Goal: Task Accomplishment & Management: Manage account settings

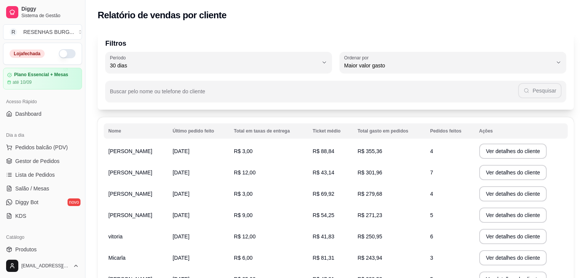
select select "30"
select select "HIGHEST_TOTAL_SPENT_WITH_ORDERS"
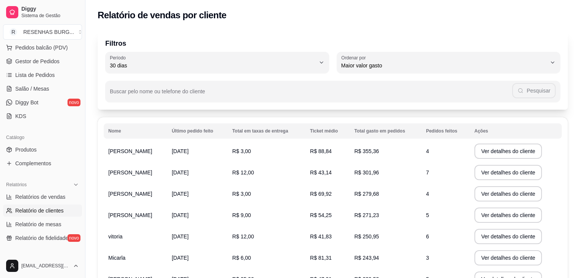
scroll to position [3, 0]
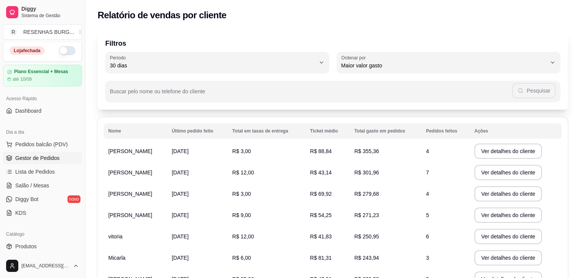
click at [47, 161] on span "Gestor de Pedidos" at bounding box center [37, 158] width 44 height 8
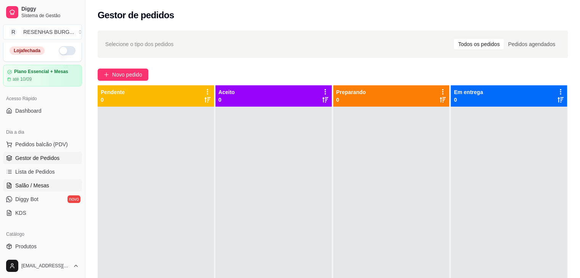
click at [58, 185] on link "Salão / Mesas" at bounding box center [42, 186] width 79 height 12
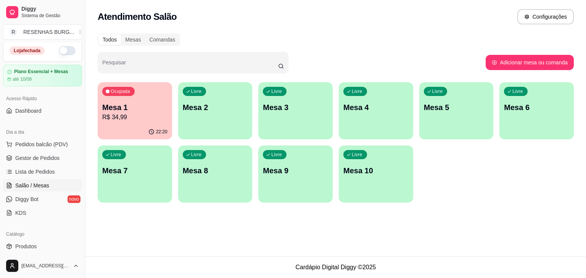
click at [122, 77] on div "Todos Mesas Comandas Pesquisar Adicionar mesa ou comanda Ocupada Mesa 1 R$ 34,9…" at bounding box center [335, 120] width 500 height 183
click at [128, 125] on button "Ocupada Mesa 1 R$ 34,99 22:20" at bounding box center [135, 110] width 74 height 57
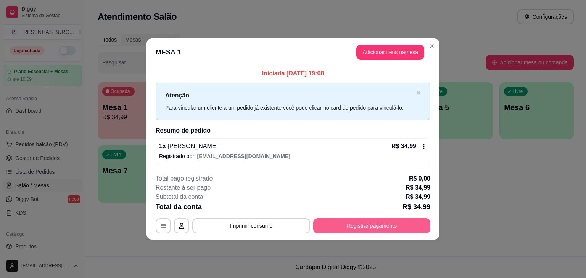
click at [379, 221] on button "Registrar pagamento" at bounding box center [371, 226] width 117 height 15
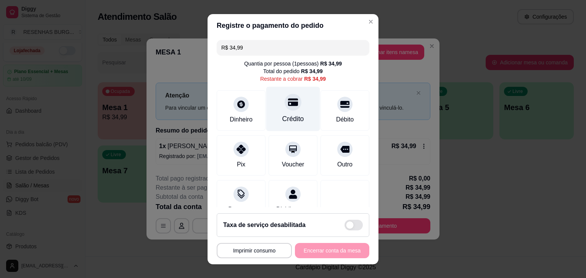
click at [288, 113] on div "Crédito" at bounding box center [293, 109] width 54 height 45
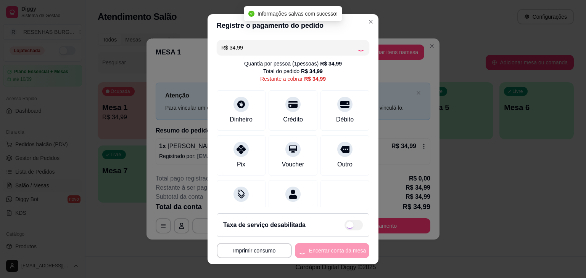
type input "R$ 0,00"
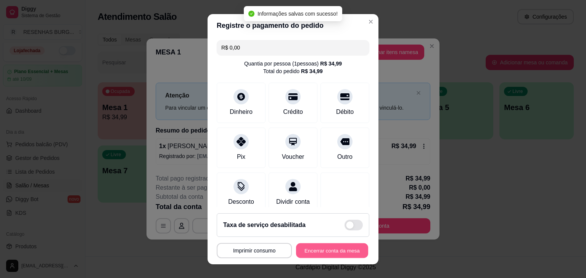
click at [336, 248] on button "Encerrar conta da mesa" at bounding box center [332, 250] width 72 height 15
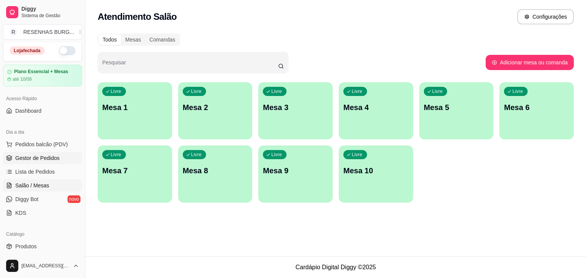
click at [31, 159] on span "Gestor de Pedidos" at bounding box center [37, 158] width 44 height 8
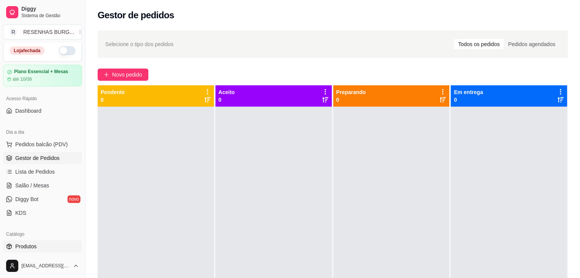
click at [39, 244] on link "Produtos" at bounding box center [42, 247] width 79 height 12
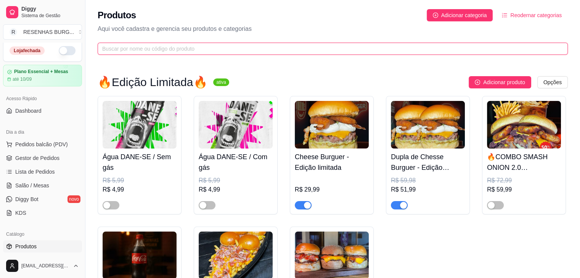
click at [206, 46] on input "text" at bounding box center [329, 49] width 455 height 8
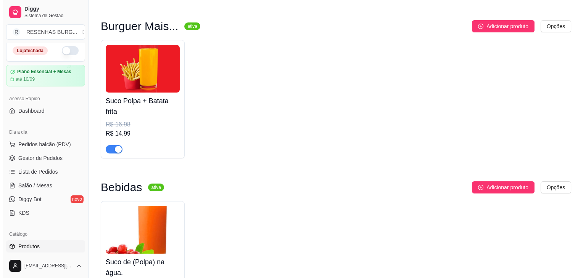
scroll to position [76, 0]
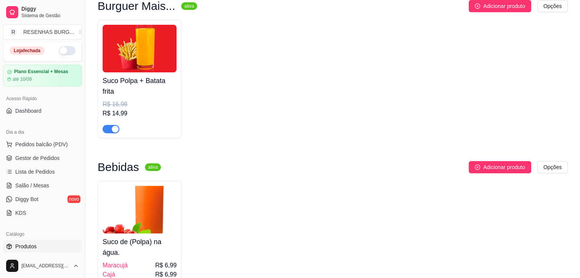
type input "SUCO"
click at [158, 57] on img at bounding box center [140, 49] width 74 height 48
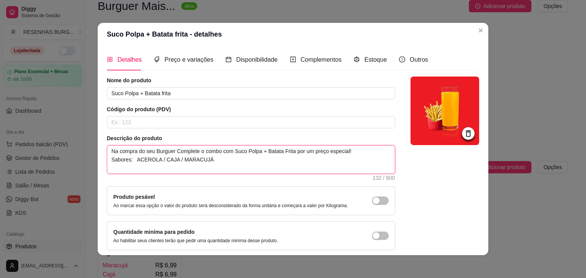
click at [233, 164] on textarea "Na compra do seu Burguer Complete o combo com Suco Polpa + Batata Frita por um …" at bounding box center [251, 160] width 288 height 28
type textarea "Na compra do seu Burguer Complete o combo com Suco Polpa + Batata Frita por um …"
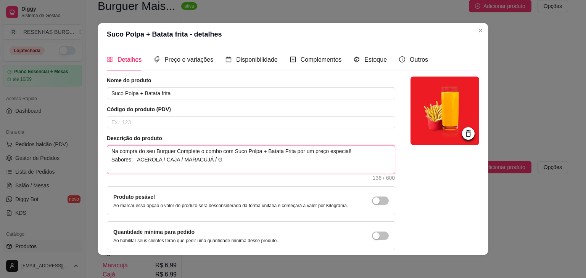
type textarea "Na compra do seu Burguer Complete o combo com Suco Polpa + Batata Frita por um …"
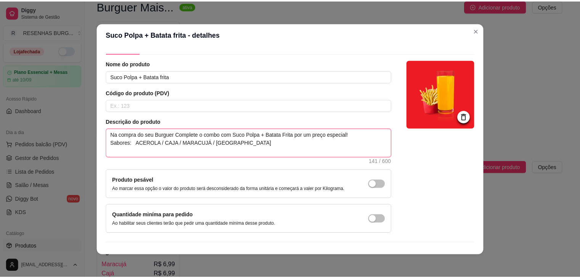
scroll to position [31, 0]
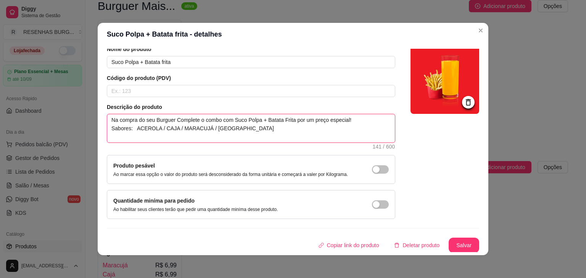
type textarea "Na compra do seu Burguer Complete o combo com Suco Polpa + Batata Frita por um …"
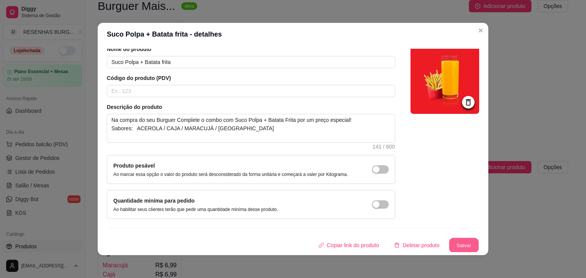
click at [464, 246] on button "Salvar" at bounding box center [464, 245] width 30 height 15
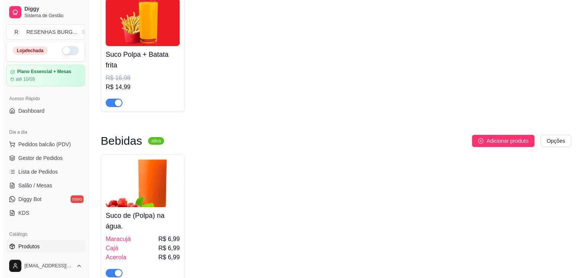
scroll to position [114, 0]
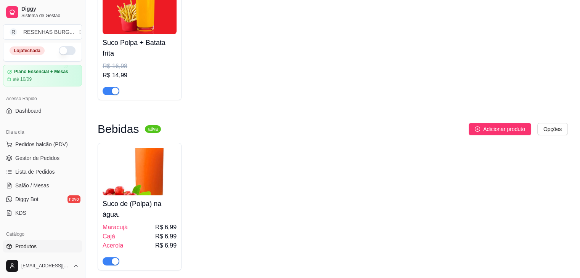
click at [151, 170] on img at bounding box center [140, 172] width 74 height 48
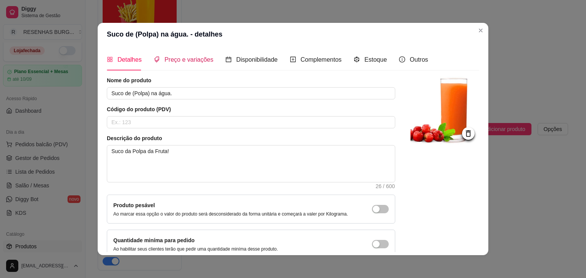
click at [189, 61] on span "Preço e variações" at bounding box center [188, 59] width 49 height 6
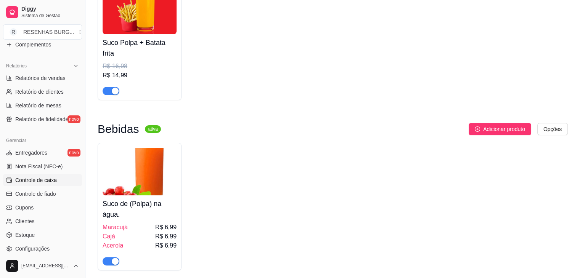
scroll to position [232, 0]
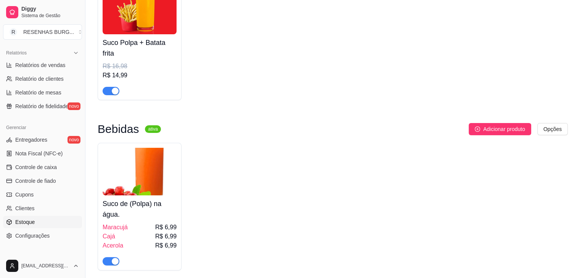
click at [45, 227] on link "Estoque" at bounding box center [42, 222] width 79 height 12
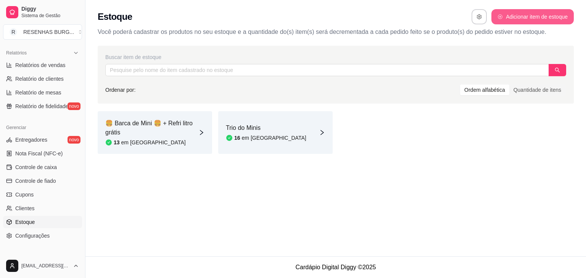
click at [517, 20] on button "Adicionar item de estoque" at bounding box center [532, 16] width 82 height 15
select select "UN"
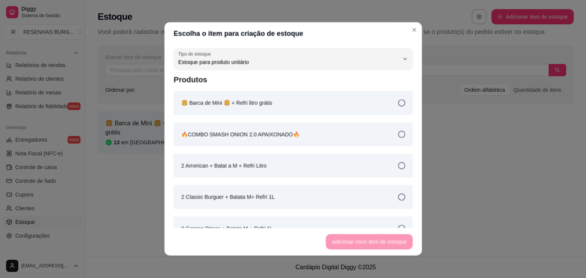
scroll to position [7, 0]
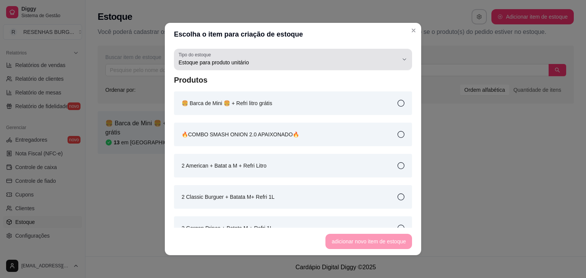
click at [372, 57] on div "Estoque para produto unitário" at bounding box center [288, 59] width 220 height 15
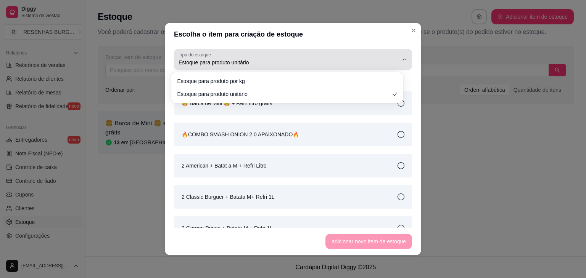
click at [372, 57] on div "Estoque para produto unitário" at bounding box center [288, 59] width 220 height 15
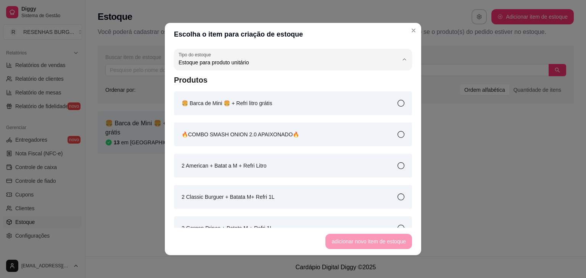
click at [386, 27] on header "Escolha o item para criação de estoque" at bounding box center [293, 34] width 256 height 23
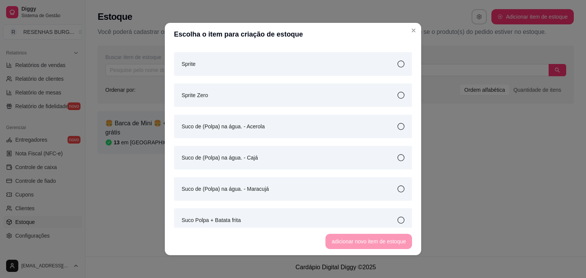
scroll to position [2746, 0]
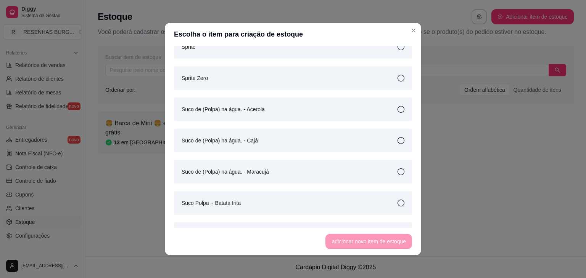
click at [397, 107] on icon at bounding box center [400, 109] width 7 height 7
click at [356, 238] on button "adicionar novo item de estoque" at bounding box center [369, 242] width 84 height 15
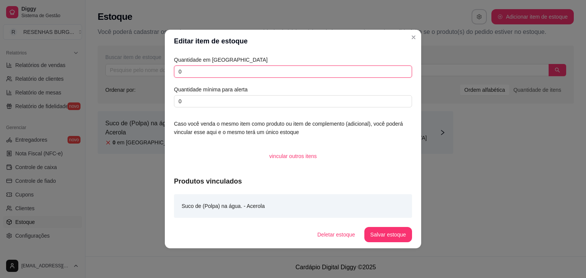
drag, startPoint x: 215, startPoint y: 77, endPoint x: 115, endPoint y: 68, distance: 100.7
click at [117, 68] on div "Editar item de estoque Quantidade em estoque 0 Quantidade mínima para alerta 0 …" at bounding box center [293, 139] width 586 height 278
type input "1"
drag, startPoint x: 185, startPoint y: 104, endPoint x: 169, endPoint y: 107, distance: 15.9
click at [170, 106] on div "Quantidade em estoque 1 Quantidade mínima para alerta 0 Caso você venda o mesmo…" at bounding box center [293, 137] width 256 height 169
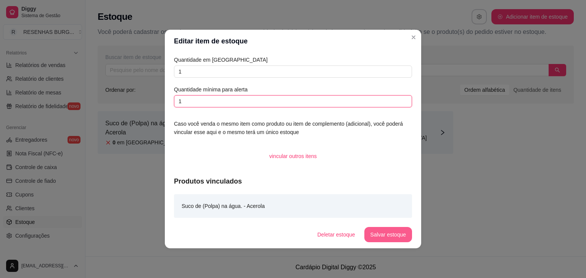
type input "1"
click at [393, 235] on button "Salvar estoque" at bounding box center [388, 234] width 48 height 15
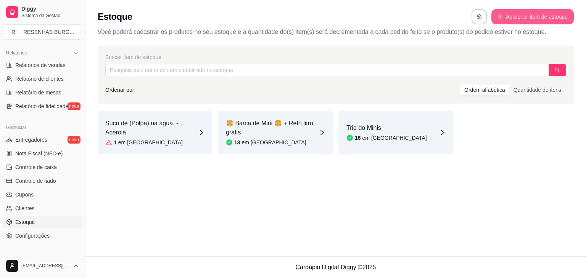
click at [531, 18] on button "Adicionar item de estoque" at bounding box center [532, 16] width 82 height 15
select select "UN"
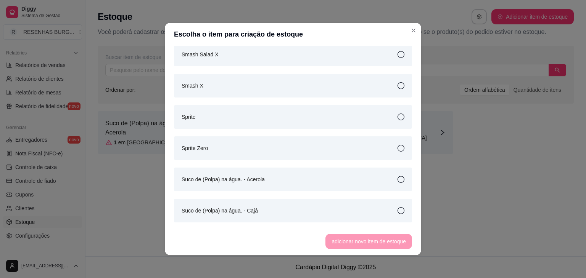
scroll to position [2790, 0]
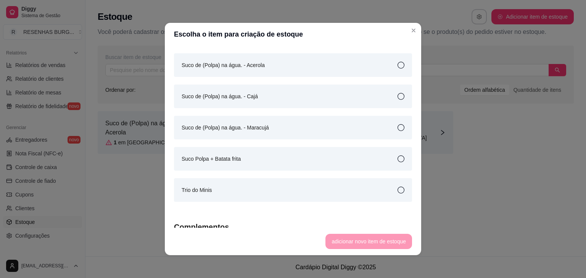
click at [248, 98] on article "Suco de (Polpa) na água. - Cajá" at bounding box center [220, 96] width 76 height 8
click at [360, 241] on button "adicionar novo item de estoque" at bounding box center [368, 241] width 87 height 15
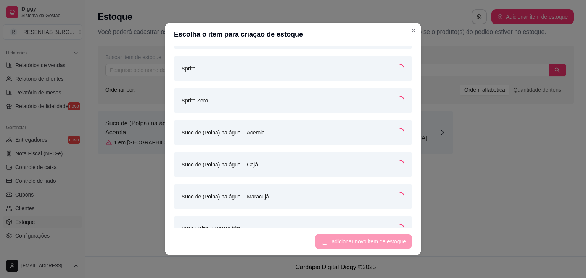
scroll to position [2857, 0]
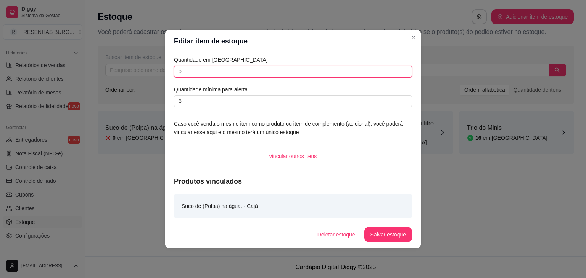
drag, startPoint x: 245, startPoint y: 70, endPoint x: 154, endPoint y: 94, distance: 94.3
click at [154, 94] on div "Editar item de estoque Quantidade em estoque 0 Quantidade mínima para alerta 0 …" at bounding box center [293, 139] width 586 height 278
type input "5"
drag, startPoint x: 183, startPoint y: 102, endPoint x: 154, endPoint y: 114, distance: 31.4
click at [154, 114] on div "Editar item de estoque Quantidade em estoque 5 Quantidade mínima para alerta 0 …" at bounding box center [293, 139] width 586 height 278
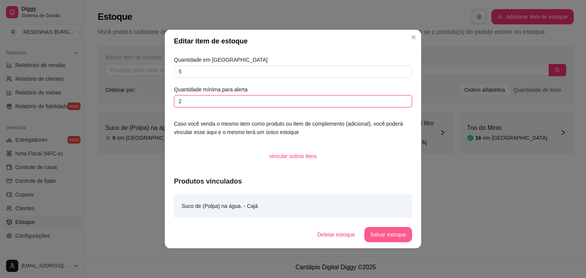
type input "2"
click at [381, 236] on button "Salvar estoque" at bounding box center [388, 234] width 48 height 15
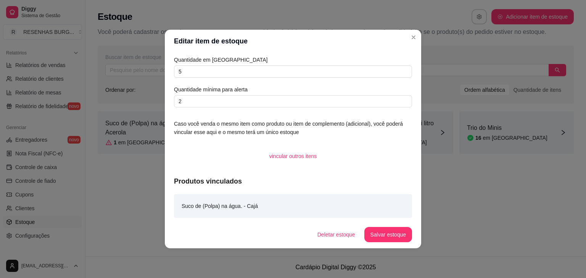
click at [421, 33] on header "Editar item de estoque" at bounding box center [293, 41] width 256 height 23
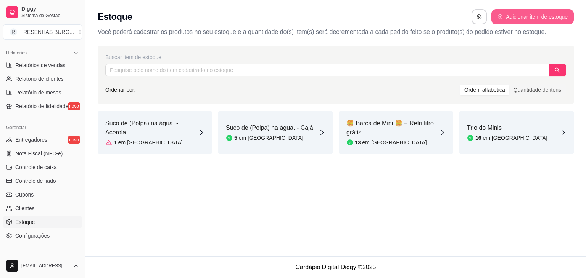
click at [529, 13] on button "Adicionar item de estoque" at bounding box center [532, 16] width 82 height 15
select select "UN"
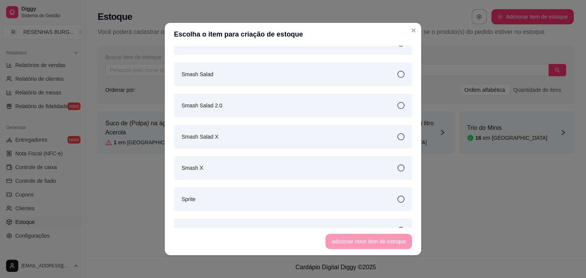
scroll to position [2784, 0]
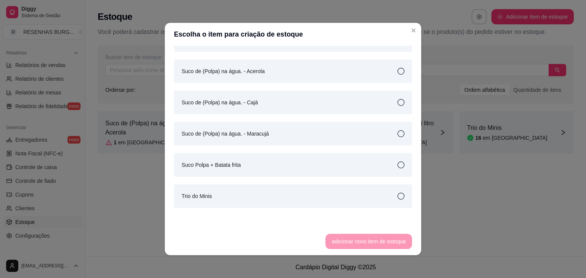
click at [288, 129] on div "Suco de (Polpa) na água. - Maracujá" at bounding box center [293, 134] width 238 height 24
click at [366, 236] on button "adicionar novo item de estoque" at bounding box center [368, 241] width 87 height 15
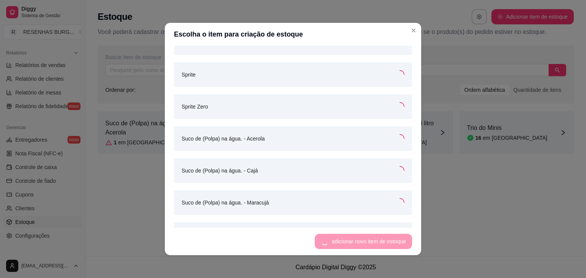
scroll to position [2850, 0]
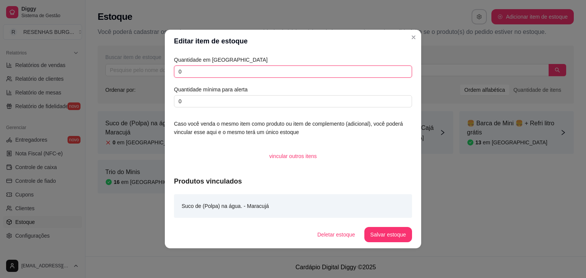
drag, startPoint x: 228, startPoint y: 74, endPoint x: 171, endPoint y: 77, distance: 56.5
click at [171, 77] on div "Quantidade em estoque 0 Quantidade mínima para alerta 0 Caso você venda o mesmo…" at bounding box center [293, 137] width 256 height 169
type input "2"
drag, startPoint x: 187, startPoint y: 102, endPoint x: 168, endPoint y: 110, distance: 21.0
click at [168, 110] on div "Quantidade em estoque 2 Quantidade mínima para alerta 0 Caso você venda o mesmo…" at bounding box center [293, 137] width 256 height 169
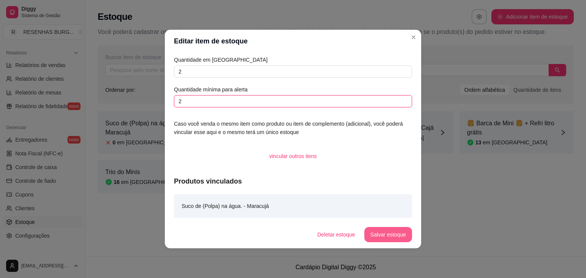
type input "2"
click at [384, 235] on button "Salvar estoque" at bounding box center [388, 235] width 47 height 15
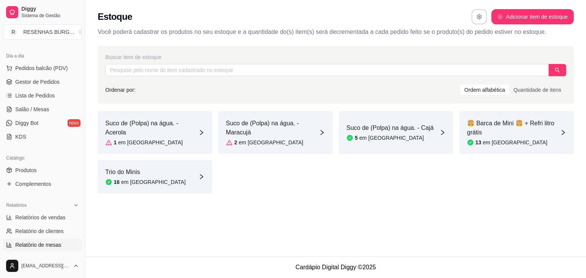
scroll to position [0, 0]
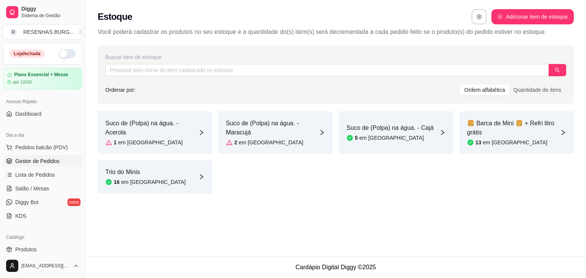
click at [48, 159] on span "Gestor de Pedidos" at bounding box center [37, 162] width 44 height 8
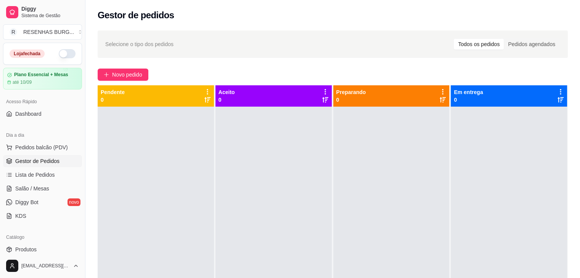
click at [59, 52] on button "button" at bounding box center [67, 53] width 17 height 9
click at [42, 172] on span "Lista de Pedidos" at bounding box center [35, 175] width 40 height 8
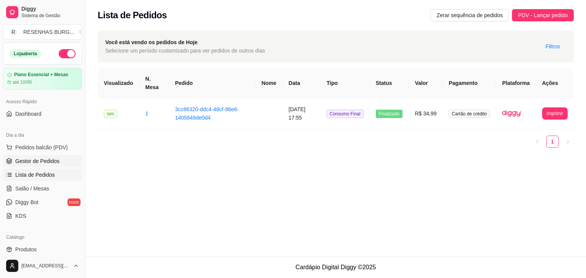
click at [47, 158] on span "Gestor de Pedidos" at bounding box center [37, 162] width 44 height 8
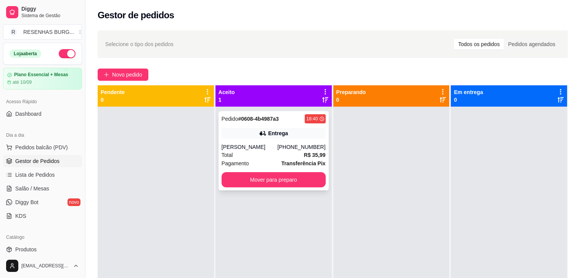
click at [256, 148] on div "[PERSON_NAME]" at bounding box center [250, 147] width 56 height 8
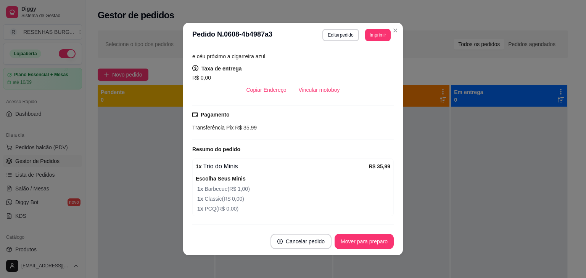
scroll to position [153, 0]
click at [347, 241] on button "Mover para preparo" at bounding box center [363, 241] width 59 height 15
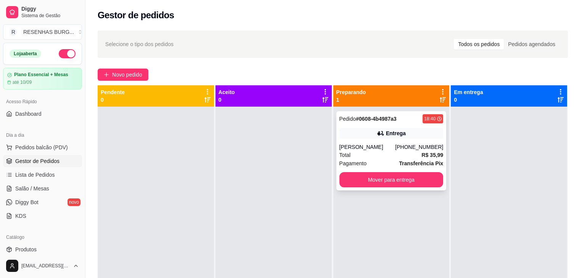
click at [384, 147] on div "[PERSON_NAME]" at bounding box center [367, 147] width 56 height 8
click at [383, 186] on button "Mover para entrega" at bounding box center [391, 179] width 104 height 15
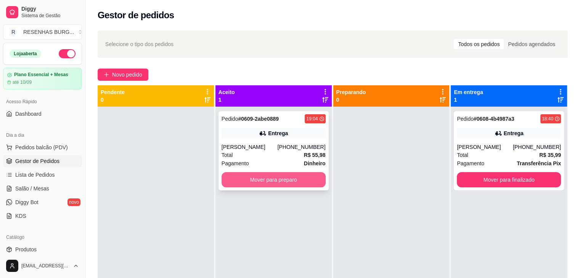
click at [239, 179] on button "Mover para preparo" at bounding box center [274, 179] width 104 height 15
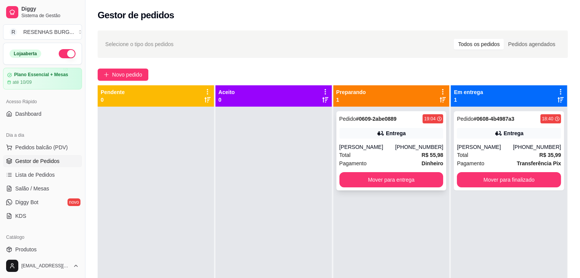
click at [372, 138] on div "Entrega" at bounding box center [391, 133] width 104 height 11
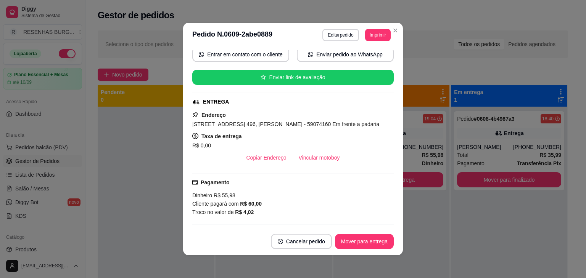
scroll to position [76, 0]
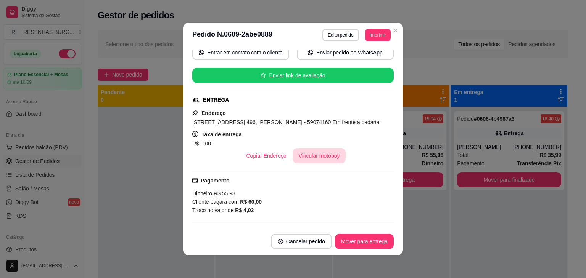
click at [293, 157] on button "Vincular motoboy" at bounding box center [319, 155] width 53 height 15
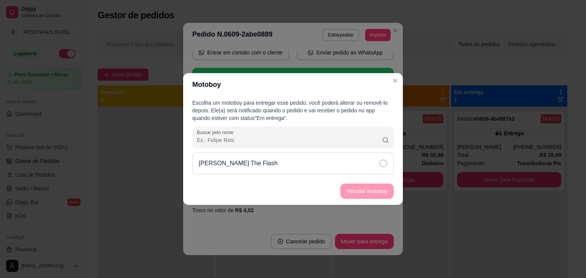
click at [368, 166] on div "[PERSON_NAME] The Flash" at bounding box center [292, 164] width 201 height 22
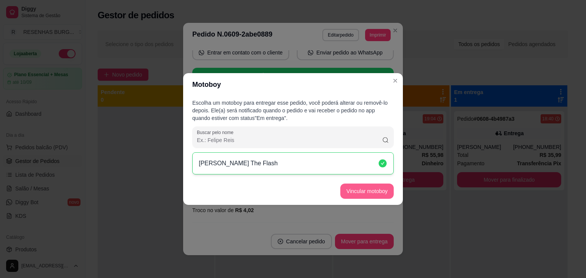
click at [381, 191] on button "Vincular motoboy" at bounding box center [366, 191] width 53 height 15
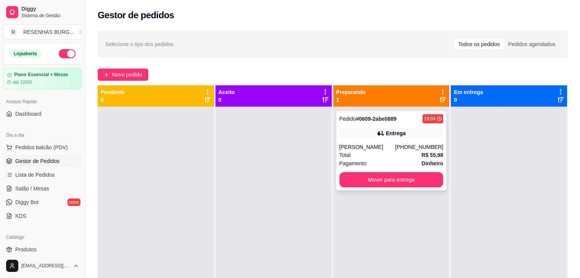
click at [389, 145] on div "[PERSON_NAME]" at bounding box center [367, 147] width 56 height 8
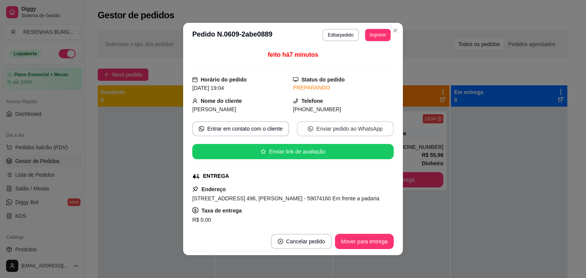
scroll to position [38, 0]
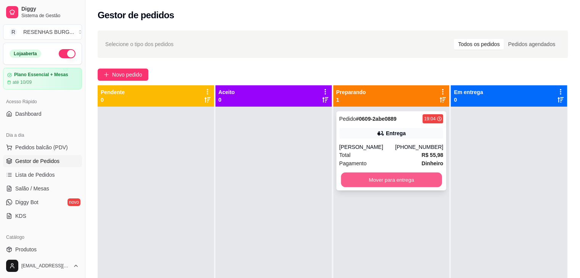
click at [358, 178] on button "Mover para entrega" at bounding box center [391, 180] width 101 height 15
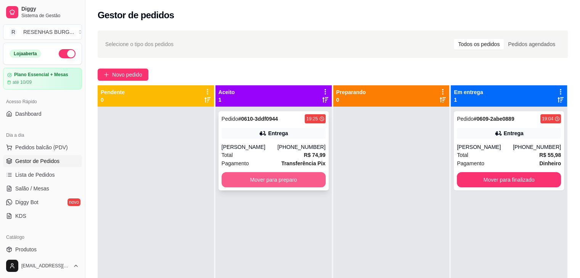
click at [287, 178] on button "Mover para preparo" at bounding box center [274, 179] width 104 height 15
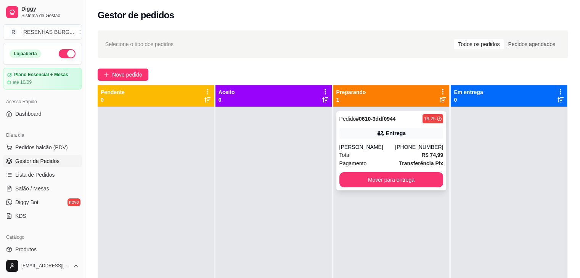
click at [353, 138] on div "Entrega" at bounding box center [391, 133] width 104 height 11
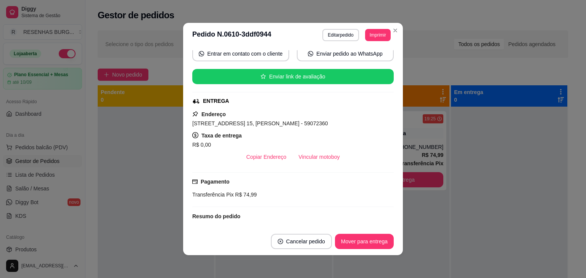
scroll to position [76, 0]
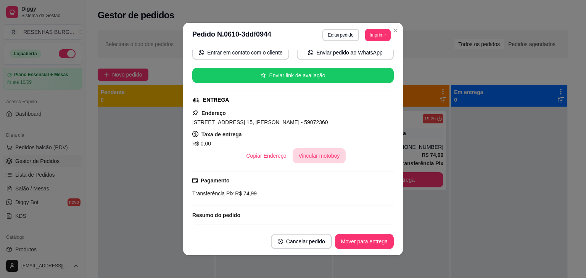
click at [322, 148] on button "Vincular motoboy" at bounding box center [319, 155] width 53 height 15
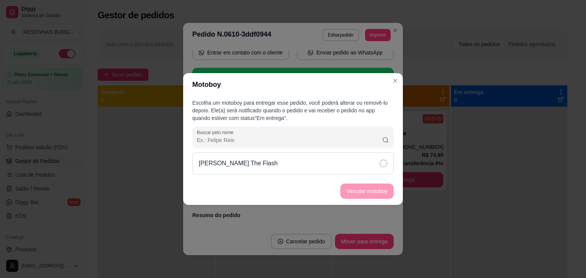
click at [354, 162] on div "[PERSON_NAME] The Flash" at bounding box center [292, 164] width 201 height 22
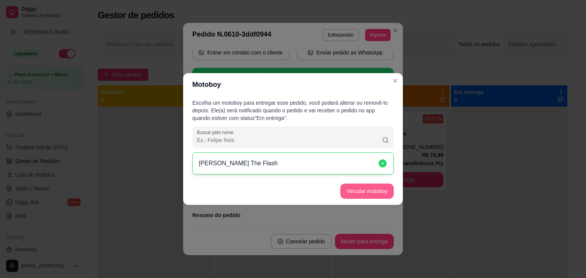
click at [366, 191] on button "Vincular motoboy" at bounding box center [366, 191] width 53 height 15
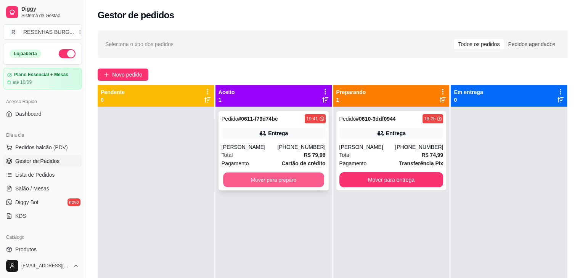
click at [280, 183] on button "Mover para preparo" at bounding box center [273, 180] width 101 height 15
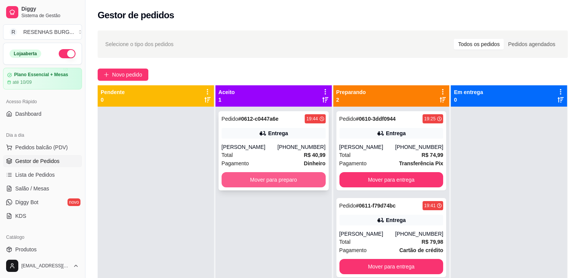
click at [248, 182] on button "Mover para preparo" at bounding box center [274, 179] width 104 height 15
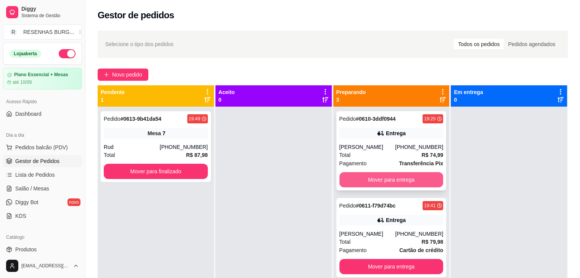
click at [383, 183] on button "Mover para entrega" at bounding box center [391, 179] width 104 height 15
click at [365, 150] on div "[PERSON_NAME]" at bounding box center [367, 147] width 56 height 8
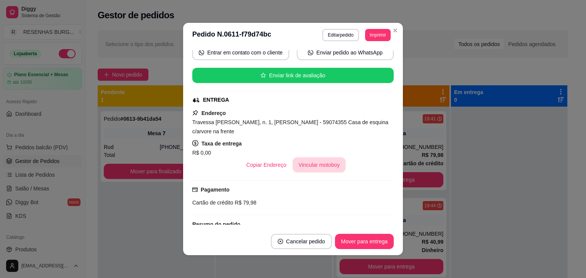
click at [328, 164] on button "Vincular motoboy" at bounding box center [319, 165] width 53 height 15
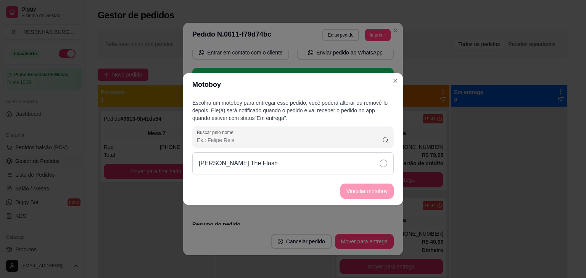
click at [355, 158] on div "[PERSON_NAME] The Flash" at bounding box center [292, 164] width 201 height 22
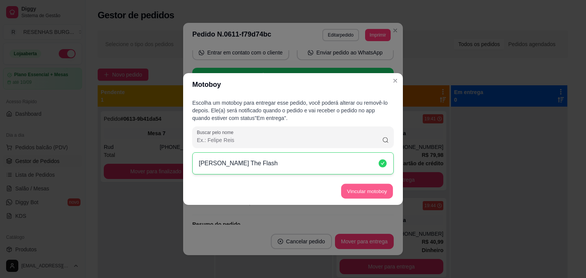
click at [365, 191] on button "Vincular motoboy" at bounding box center [367, 191] width 52 height 15
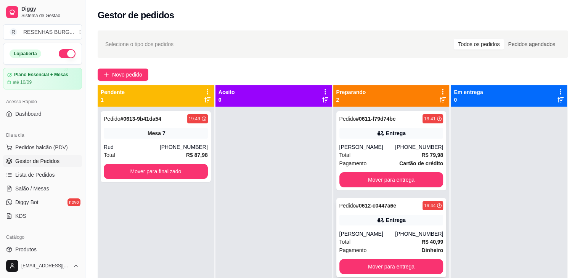
click at [391, 238] on div "Total R$ 40,99" at bounding box center [391, 242] width 104 height 8
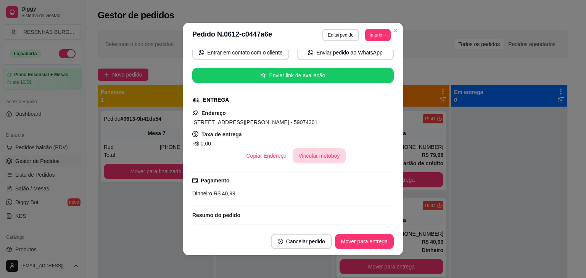
click at [330, 157] on button "Vincular motoboy" at bounding box center [319, 155] width 53 height 15
click at [381, 163] on icon at bounding box center [383, 164] width 8 height 8
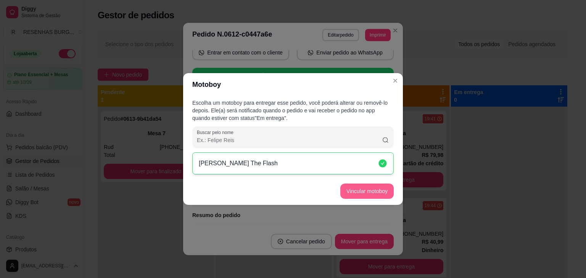
click at [375, 189] on button "Vincular motoboy" at bounding box center [366, 191] width 53 height 15
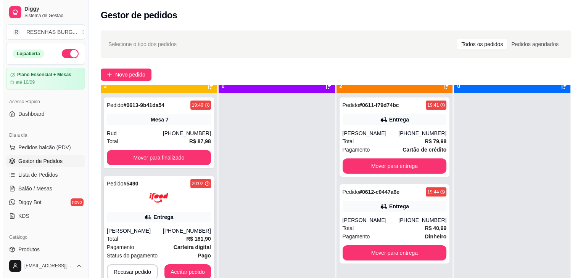
scroll to position [21, 0]
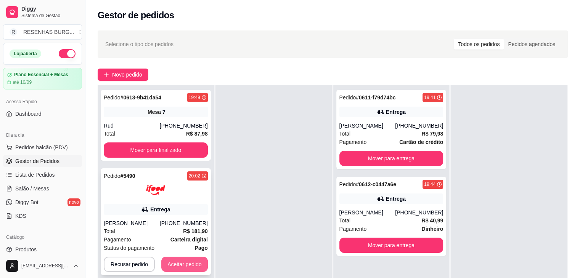
click at [179, 264] on button "Aceitar pedido" at bounding box center [184, 264] width 47 height 15
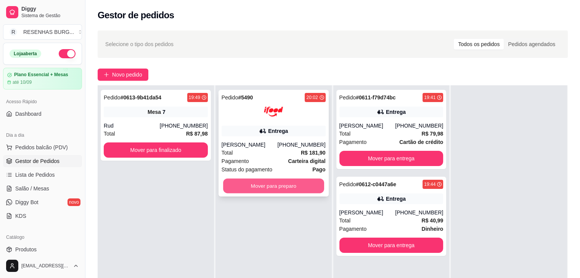
click at [249, 185] on button "Mover para preparo" at bounding box center [273, 186] width 101 height 15
click at [249, 185] on button "Mover para preparo" at bounding box center [274, 185] width 104 height 15
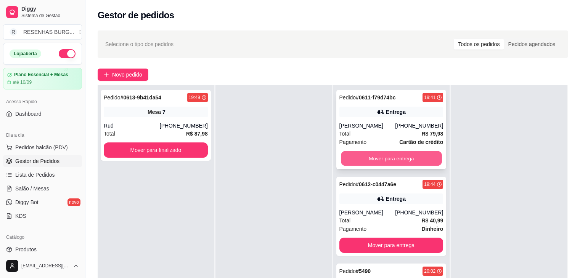
click at [378, 160] on button "Mover para entrega" at bounding box center [391, 158] width 101 height 15
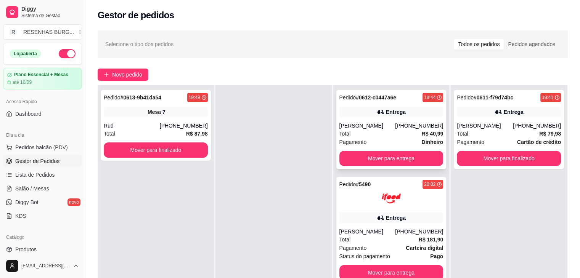
click at [395, 124] on div "[PERSON_NAME]" at bounding box center [367, 126] width 56 height 8
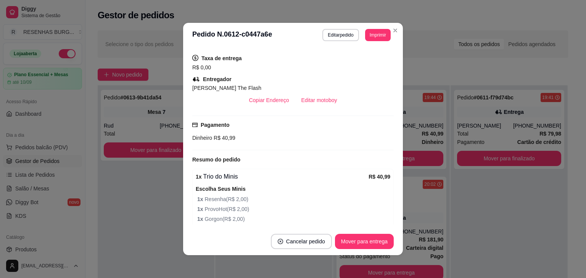
scroll to position [192, 0]
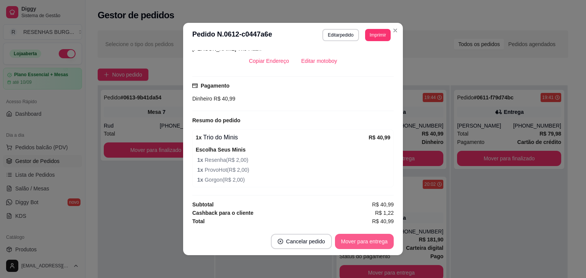
click at [359, 240] on button "Mover para entrega" at bounding box center [364, 241] width 59 height 15
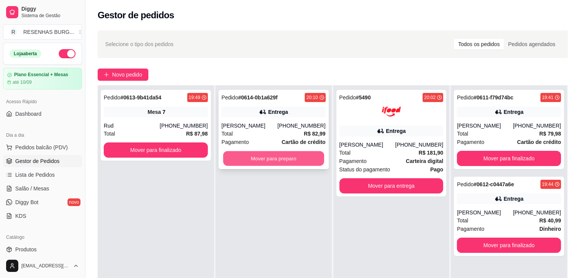
click at [284, 161] on button "Mover para preparo" at bounding box center [273, 158] width 101 height 15
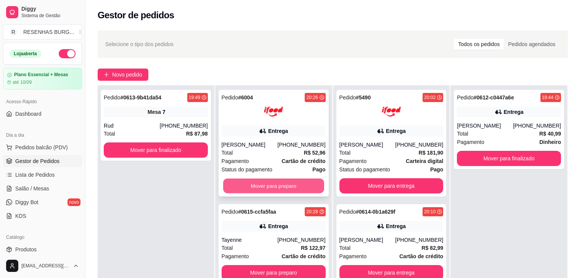
click at [265, 186] on button "Mover para preparo" at bounding box center [273, 186] width 101 height 15
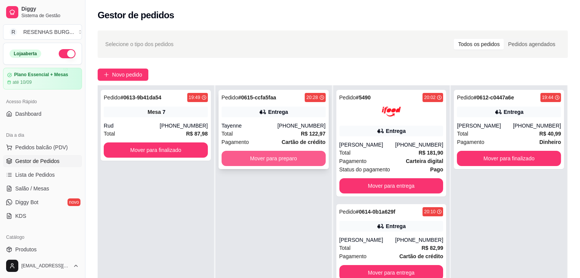
click at [274, 160] on button "Mover para preparo" at bounding box center [274, 158] width 104 height 15
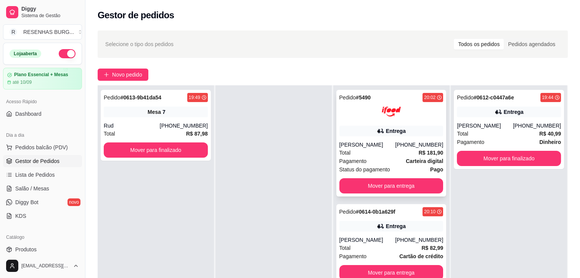
click at [379, 142] on div "[PERSON_NAME]" at bounding box center [367, 145] width 56 height 8
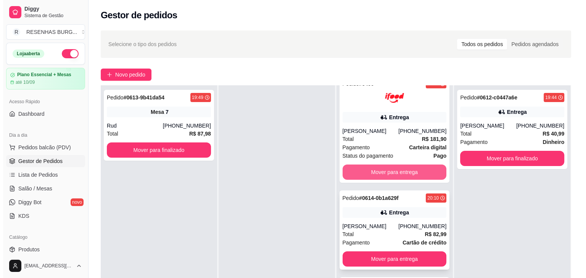
scroll to position [38, 0]
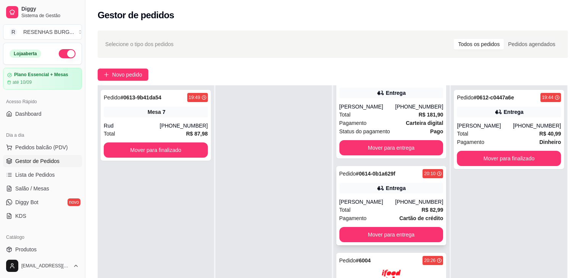
click at [359, 201] on div "[PERSON_NAME]" at bounding box center [367, 202] width 56 height 8
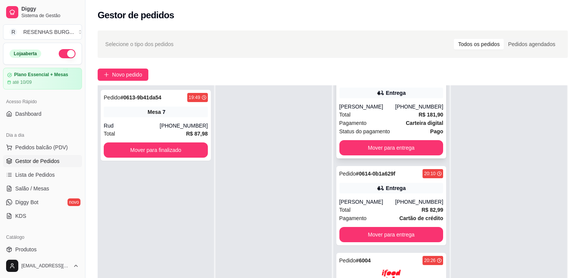
click at [369, 113] on div "Total R$ 181,90" at bounding box center [391, 115] width 104 height 8
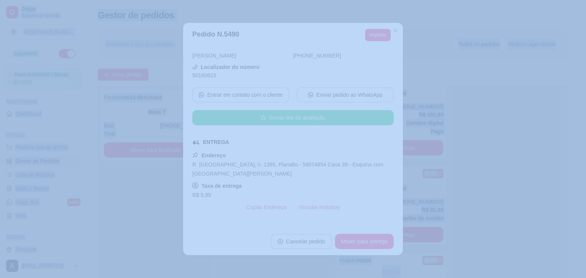
scroll to position [76, 0]
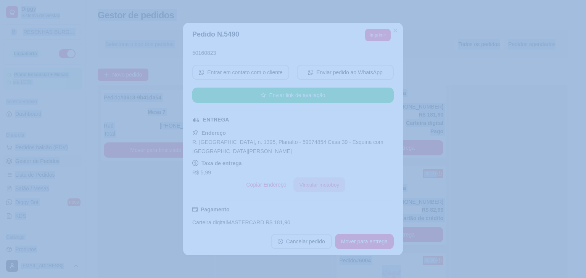
click at [319, 178] on button "Vincular motoboy" at bounding box center [319, 185] width 52 height 15
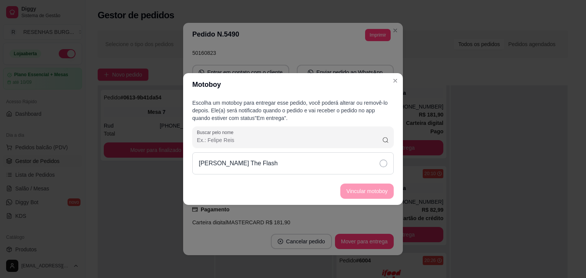
click at [376, 164] on div "[PERSON_NAME] The Flash" at bounding box center [292, 164] width 201 height 22
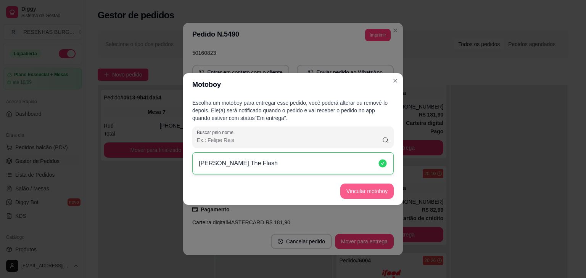
click at [376, 198] on button "Vincular motoboy" at bounding box center [366, 191] width 53 height 15
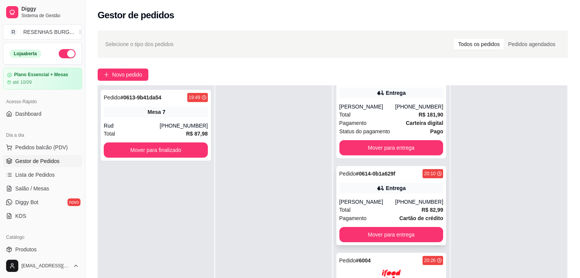
click at [386, 188] on div "Entrega" at bounding box center [396, 189] width 20 height 8
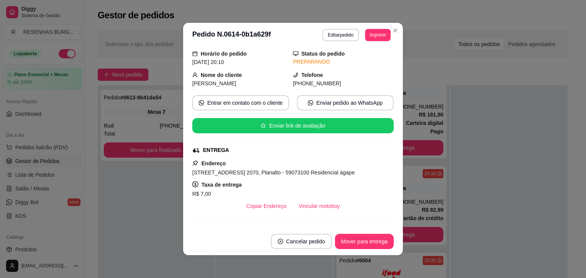
scroll to position [38, 0]
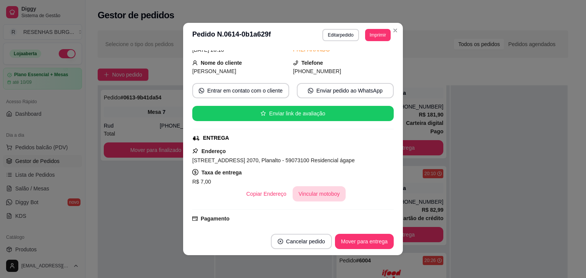
click at [310, 185] on div "R$ 7,00" at bounding box center [292, 181] width 201 height 9
click at [309, 190] on button "Vincular motoboy" at bounding box center [319, 193] width 53 height 15
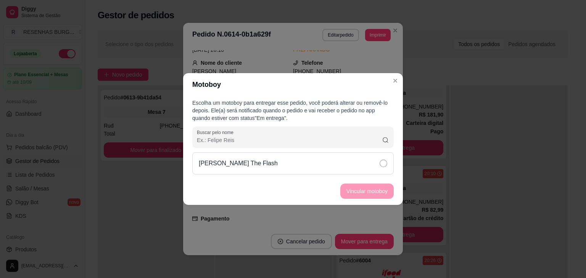
click at [343, 169] on div "[PERSON_NAME] The Flash" at bounding box center [292, 164] width 201 height 22
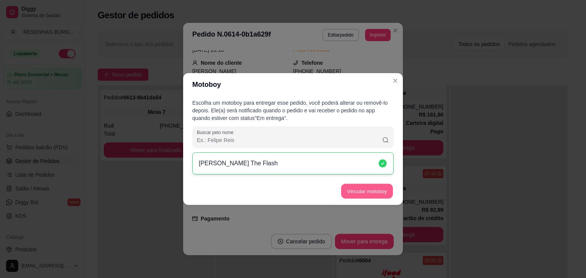
click at [359, 187] on button "Vincular motoboy" at bounding box center [367, 191] width 52 height 15
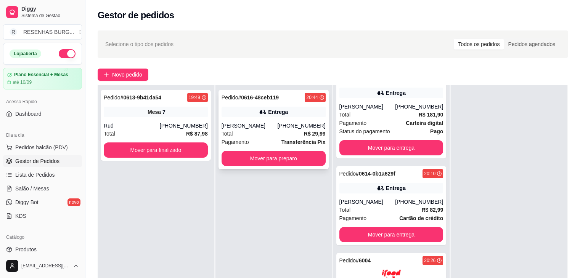
click at [284, 137] on div "Total R$ 29,99" at bounding box center [274, 134] width 104 height 8
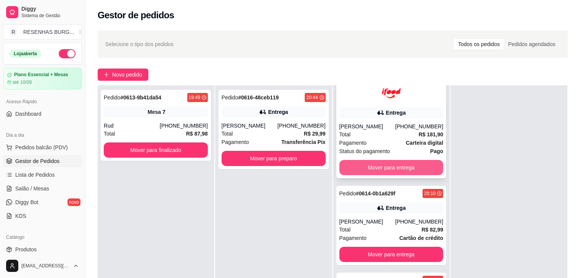
scroll to position [0, 0]
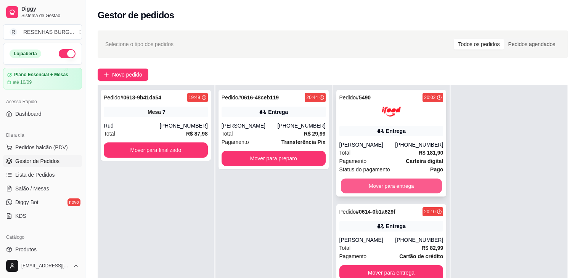
click at [376, 184] on button "Mover para entrega" at bounding box center [391, 186] width 101 height 15
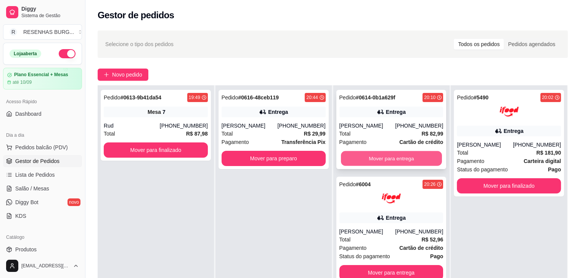
click at [392, 156] on button "Mover para entrega" at bounding box center [391, 158] width 101 height 15
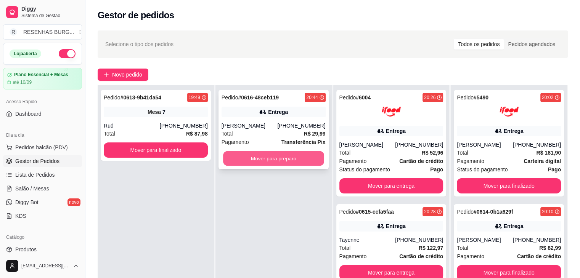
click at [277, 158] on button "Mover para preparo" at bounding box center [273, 158] width 101 height 15
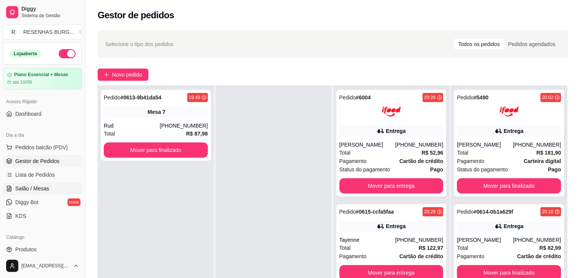
click at [42, 185] on span "Salão / Mesas" at bounding box center [32, 189] width 34 height 8
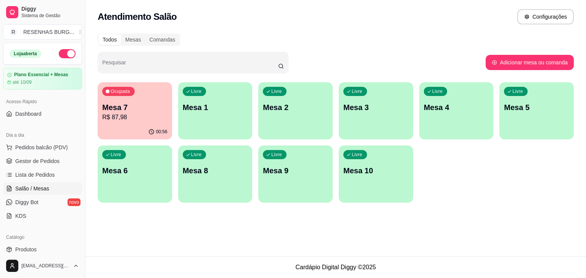
click at [214, 108] on p "Mesa 1" at bounding box center [215, 107] width 65 height 11
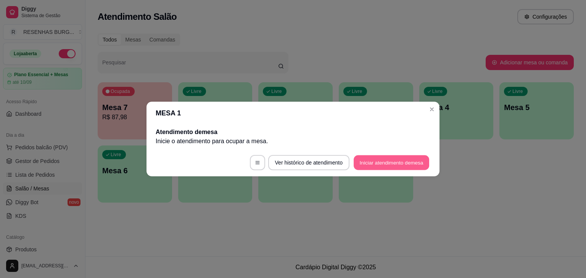
click at [375, 159] on button "Iniciar atendimento de mesa" at bounding box center [392, 163] width 76 height 15
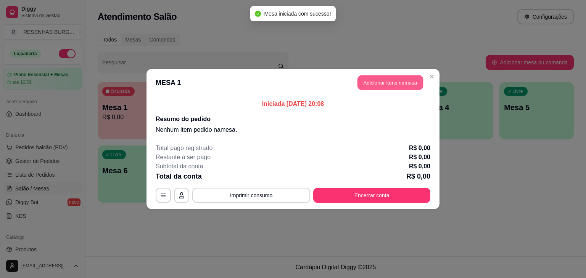
click at [386, 81] on button "Adicionar itens na mesa" at bounding box center [390, 83] width 66 height 15
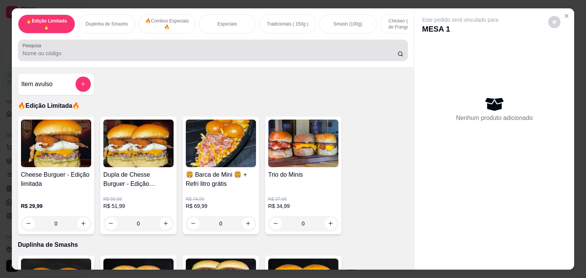
click at [114, 54] on input "Pesquisa" at bounding box center [210, 54] width 375 height 8
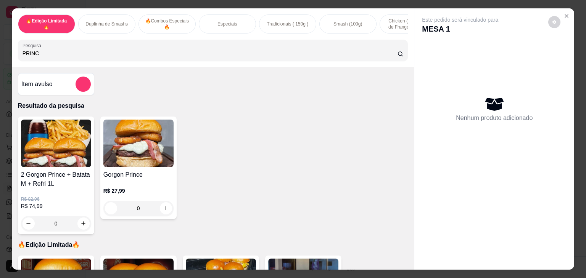
type input "PRINC"
click at [164, 204] on div "0" at bounding box center [138, 208] width 70 height 15
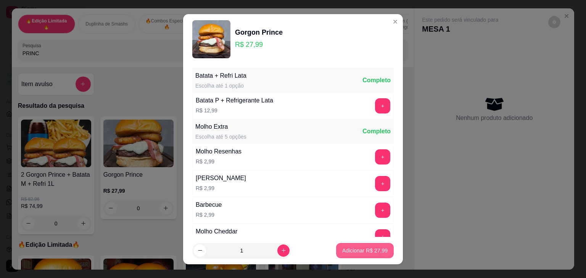
click at [355, 249] on p "Adicionar R$ 27,99" at bounding box center [364, 251] width 45 height 8
type input "1"
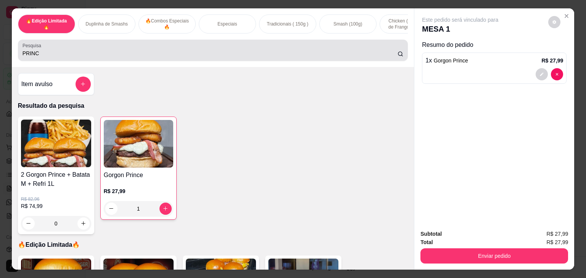
drag, startPoint x: 125, startPoint y: 54, endPoint x: 101, endPoint y: 47, distance: 25.5
click at [125, 54] on input "PRINC" at bounding box center [210, 54] width 375 height 8
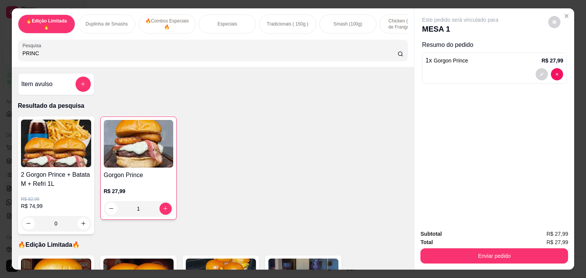
drag, startPoint x: 50, startPoint y: 55, endPoint x: 0, endPoint y: 40, distance: 51.9
click at [0, 40] on div "🔥Edição Limitada🔥 Duplinha de Smashs 🔥Combos Especiais 🔥 Especiais Tradicionais…" at bounding box center [293, 139] width 586 height 278
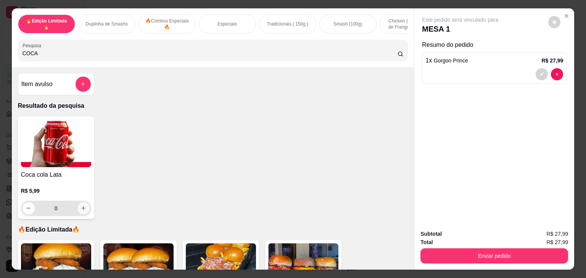
type input "COCA"
click at [85, 209] on button "increase-product-quantity" at bounding box center [83, 209] width 12 height 12
type input "1"
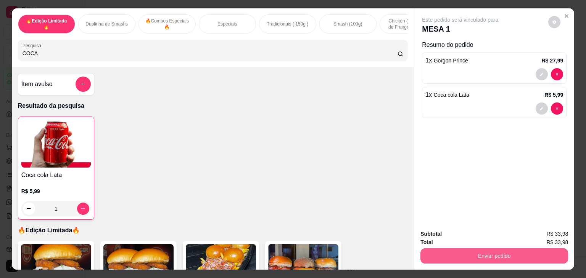
click at [442, 258] on button "Enviar pedido" at bounding box center [494, 256] width 148 height 15
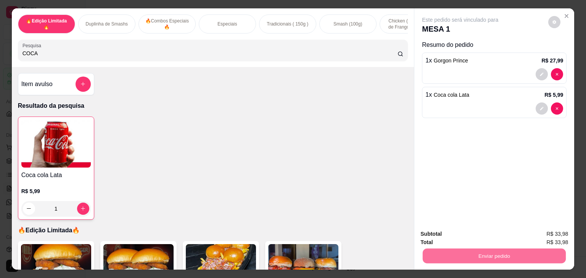
click at [450, 234] on button "Não registrar e enviar pedido" at bounding box center [468, 234] width 79 height 14
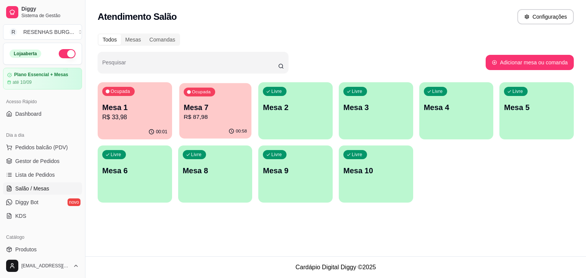
click at [224, 108] on p "Mesa 7" at bounding box center [214, 108] width 63 height 10
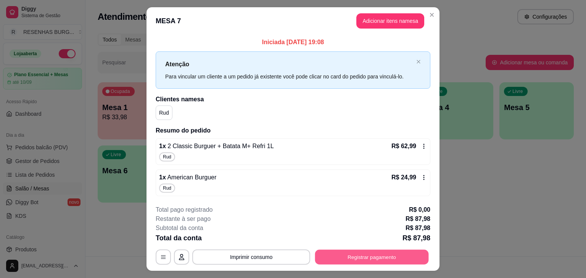
click at [350, 252] on button "Registrar pagamento" at bounding box center [372, 257] width 114 height 15
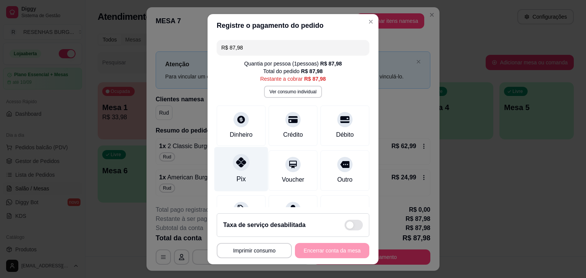
click at [240, 175] on div "Pix" at bounding box center [241, 169] width 54 height 45
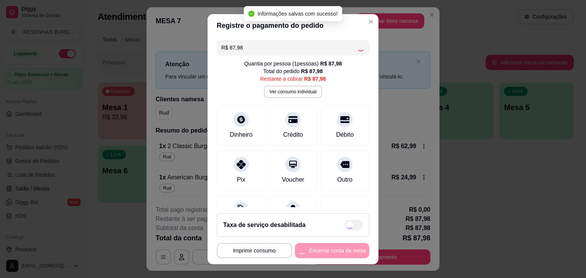
type input "R$ 0,00"
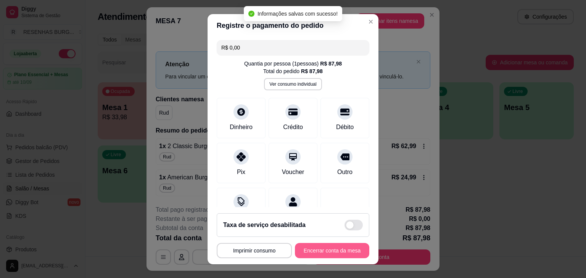
click at [320, 248] on button "Encerrar conta da mesa" at bounding box center [332, 250] width 74 height 15
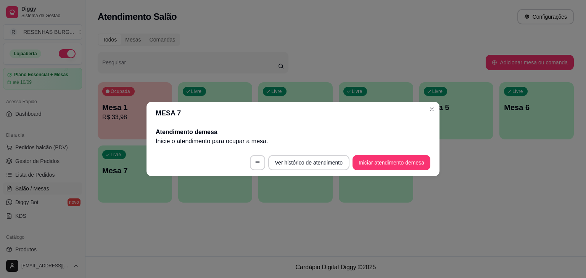
click at [435, 117] on header "MESA 7" at bounding box center [292, 113] width 293 height 23
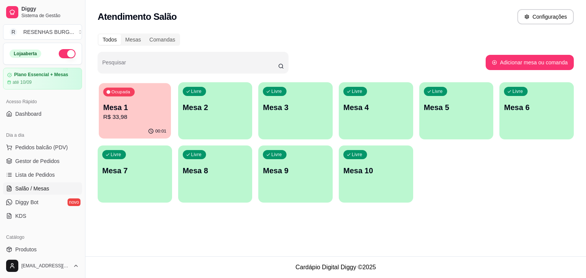
click at [122, 103] on p "Mesa 1" at bounding box center [134, 108] width 63 height 10
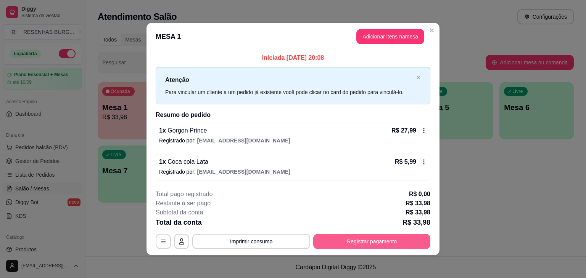
click at [376, 241] on button "Registrar pagamento" at bounding box center [371, 241] width 117 height 15
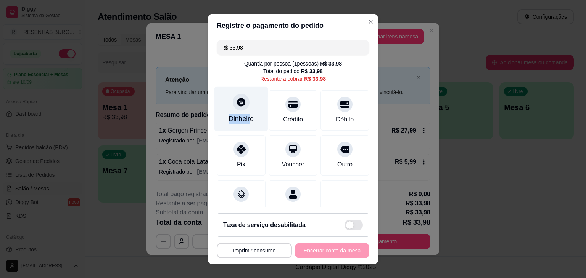
click at [246, 112] on div "Dinheiro" at bounding box center [241, 109] width 54 height 45
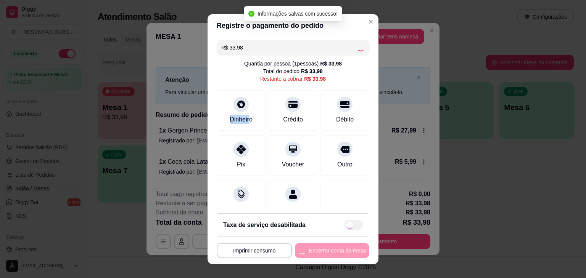
type input "R$ 0,00"
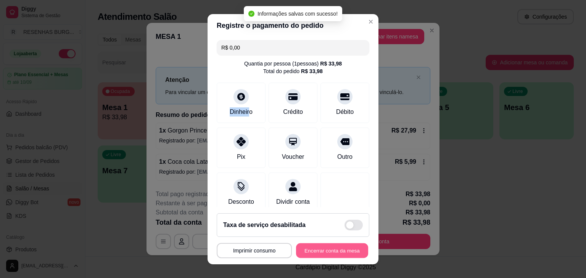
click at [342, 253] on button "Encerrar conta da mesa" at bounding box center [332, 250] width 72 height 15
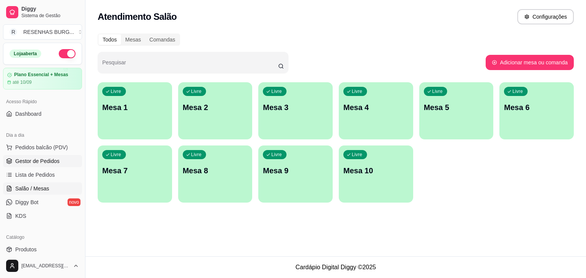
click at [39, 161] on span "Gestor de Pedidos" at bounding box center [37, 162] width 44 height 8
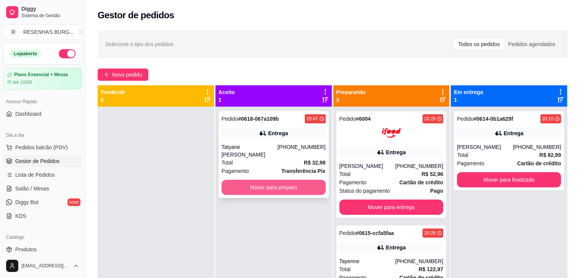
click at [239, 180] on button "Mover para preparo" at bounding box center [274, 187] width 104 height 15
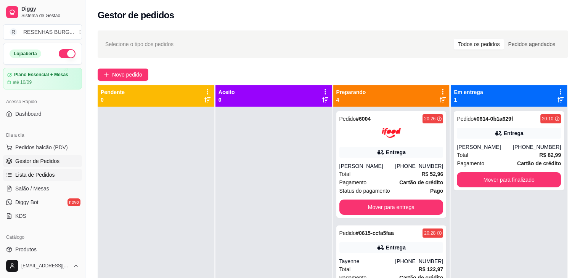
click at [35, 174] on span "Lista de Pedidos" at bounding box center [35, 175] width 40 height 8
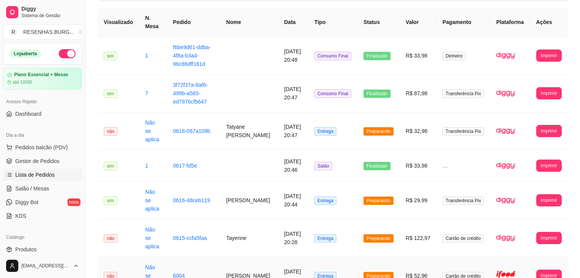
scroll to position [23, 0]
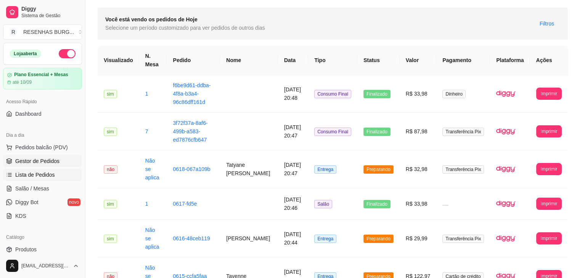
drag, startPoint x: 40, startPoint y: 162, endPoint x: 44, endPoint y: 162, distance: 4.2
click at [40, 162] on span "Gestor de Pedidos" at bounding box center [37, 162] width 44 height 8
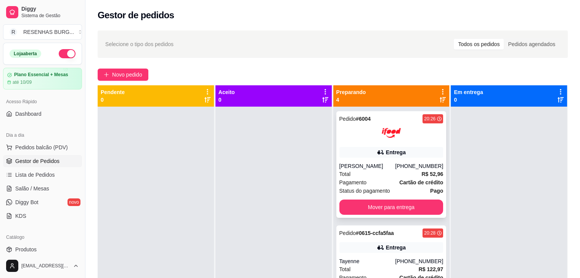
click at [362, 156] on div "Entrega" at bounding box center [391, 152] width 104 height 11
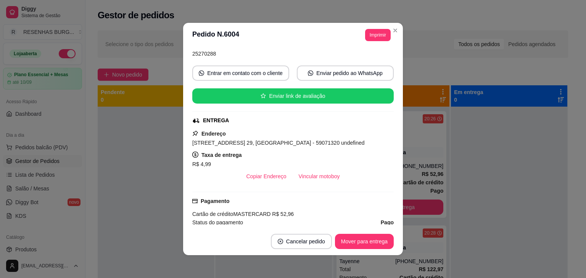
scroll to position [76, 0]
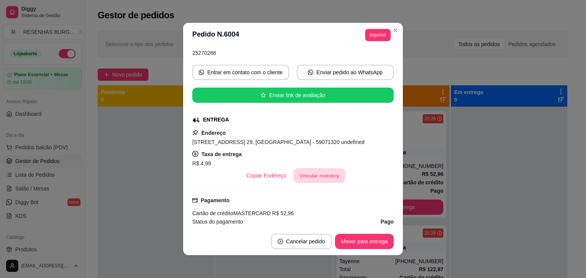
click at [324, 178] on button "Vincular motoboy" at bounding box center [319, 176] width 52 height 15
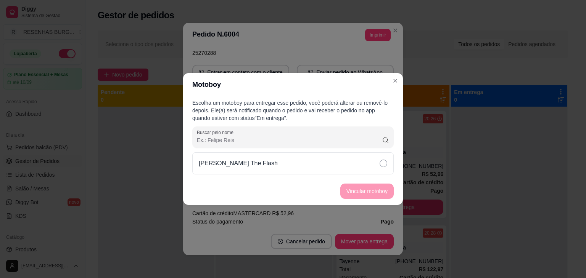
click at [374, 165] on div "[PERSON_NAME] The Flash" at bounding box center [292, 164] width 201 height 22
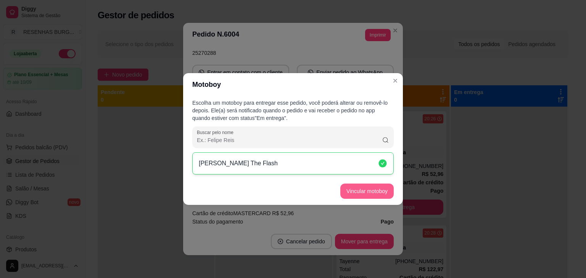
click at [375, 190] on button "Vincular motoboy" at bounding box center [366, 191] width 53 height 15
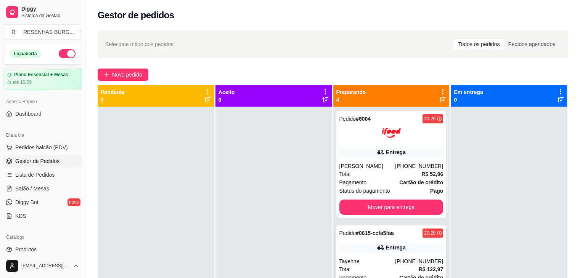
click at [389, 253] on div "Entrega" at bounding box center [391, 248] width 104 height 11
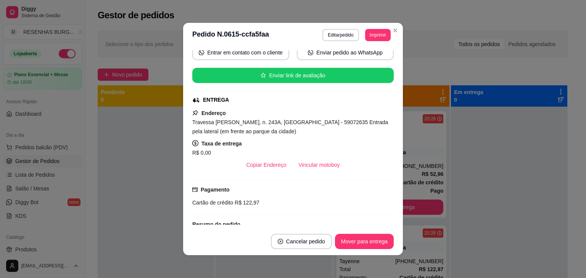
click at [333, 167] on button "Vincular motoboy" at bounding box center [319, 165] width 53 height 15
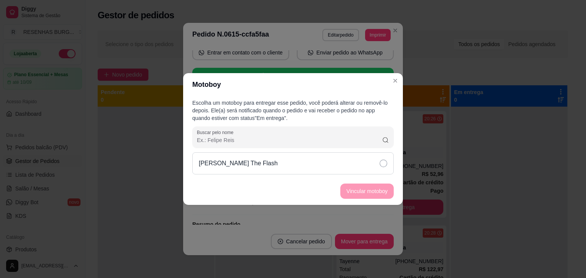
click at [340, 158] on div "[PERSON_NAME] The Flash" at bounding box center [292, 164] width 201 height 22
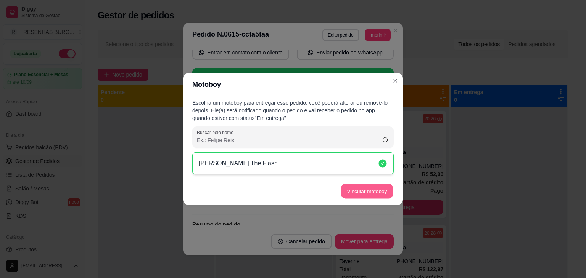
click at [352, 186] on button "Vincular motoboy" at bounding box center [367, 191] width 52 height 15
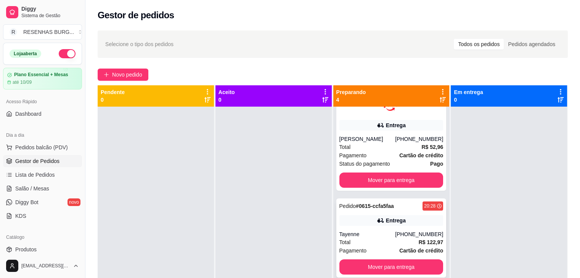
scroll to position [38, 0]
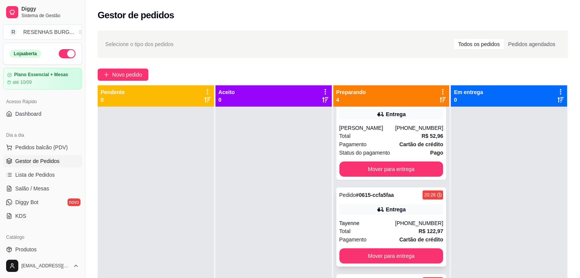
click at [397, 225] on div "[PHONE_NUMBER]" at bounding box center [419, 224] width 48 height 8
click at [379, 136] on div "Total R$ 52,96" at bounding box center [391, 136] width 104 height 8
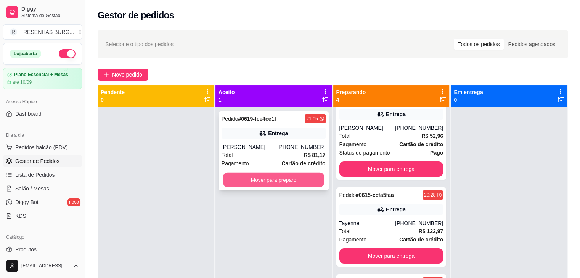
click at [240, 188] on button "Mover para preparo" at bounding box center [273, 180] width 101 height 15
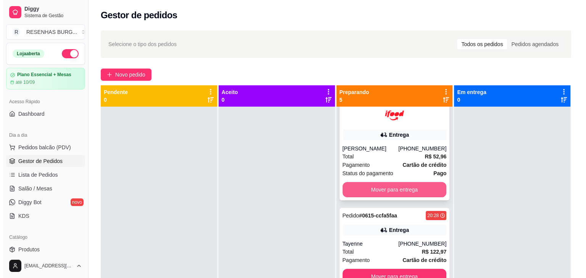
scroll to position [0, 0]
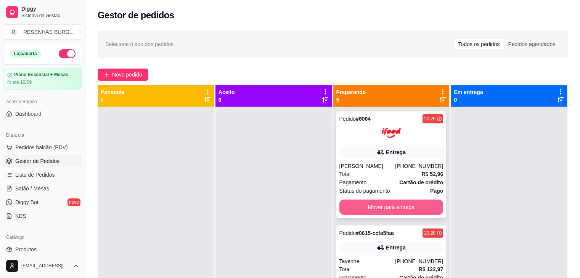
click at [382, 206] on button "Mover para entrega" at bounding box center [391, 207] width 104 height 15
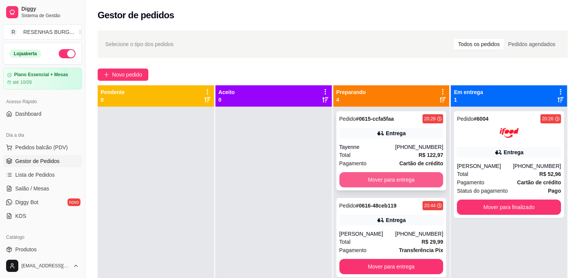
click at [390, 177] on button "Mover para entrega" at bounding box center [391, 179] width 104 height 15
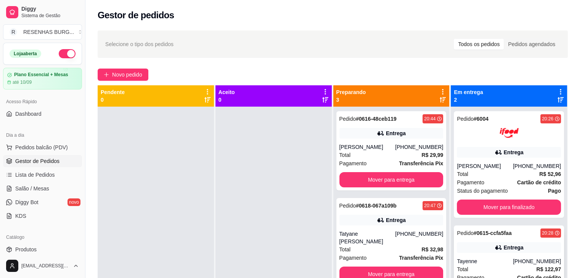
click at [502, 254] on div "Pedido # 0615-ccfa5faa 20:28 Entrega Tayenne [PHONE_NUMBER] Total R$ 122,97 Pag…" at bounding box center [509, 265] width 110 height 79
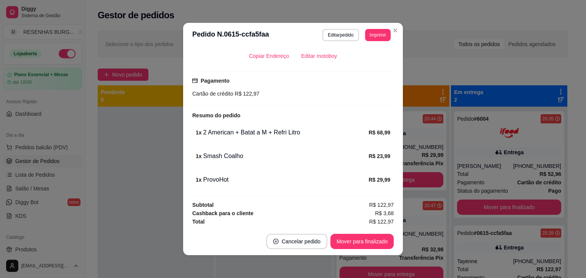
scroll to position [2, 0]
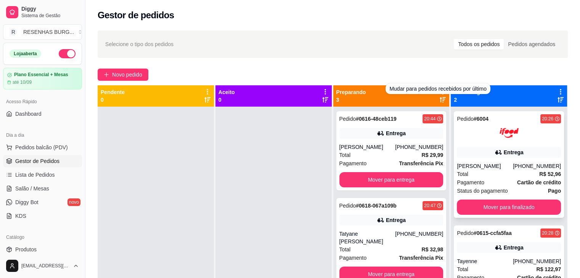
click at [468, 170] on div "[PERSON_NAME]" at bounding box center [485, 166] width 56 height 8
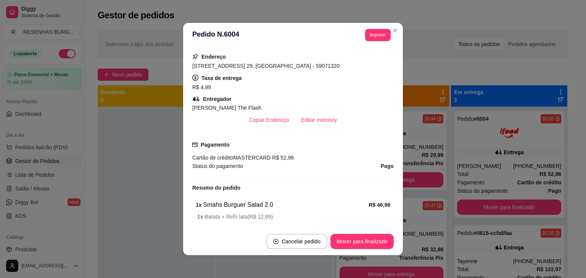
scroll to position [181, 0]
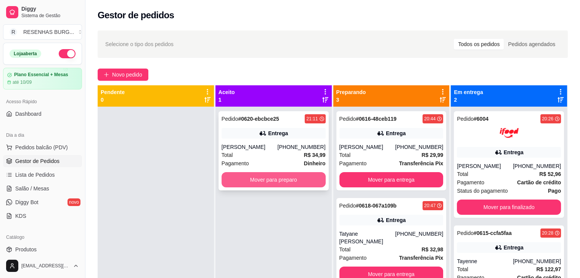
click at [285, 177] on button "Mover para preparo" at bounding box center [274, 179] width 104 height 15
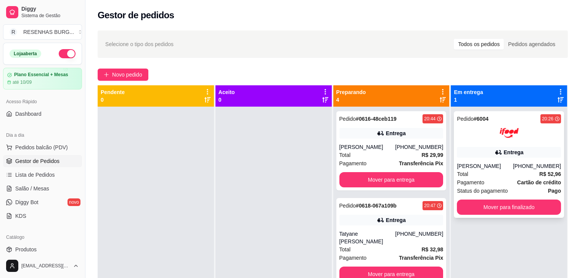
click at [495, 155] on icon at bounding box center [499, 153] width 8 height 8
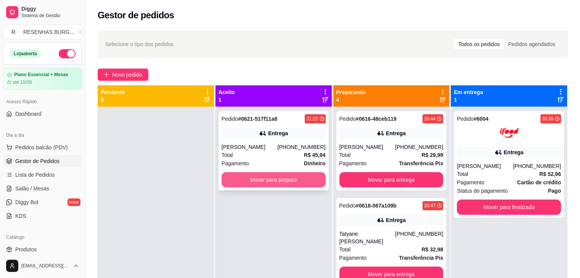
click at [231, 177] on button "Mover para preparo" at bounding box center [274, 179] width 104 height 15
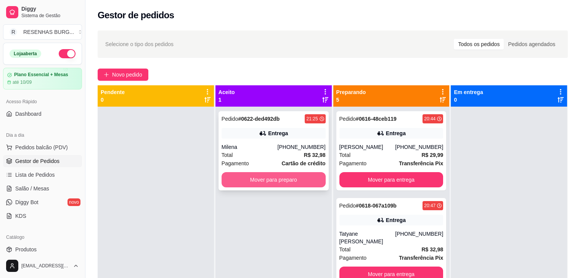
click at [293, 178] on button "Mover para preparo" at bounding box center [274, 179] width 104 height 15
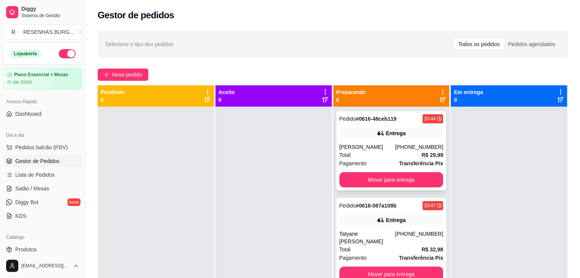
click at [375, 158] on div "Total R$ 29,99" at bounding box center [391, 155] width 104 height 8
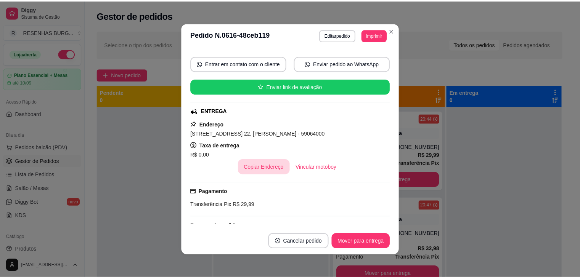
scroll to position [76, 0]
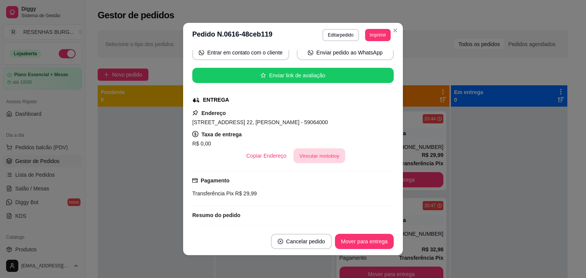
click at [327, 159] on button "Vincular motoboy" at bounding box center [319, 156] width 52 height 15
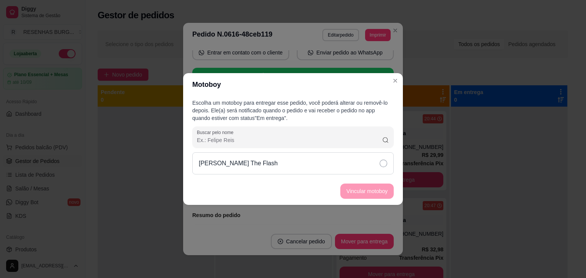
click at [367, 165] on div "[PERSON_NAME] The Flash" at bounding box center [292, 164] width 201 height 22
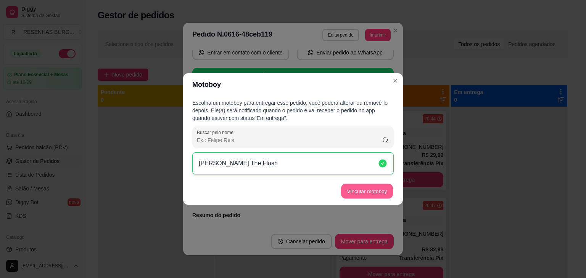
click at [371, 196] on button "Vincular motoboy" at bounding box center [367, 191] width 52 height 15
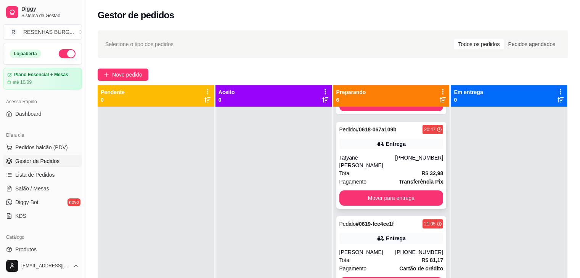
click at [377, 153] on div "Pedido # 0618-067a109b 20:47 Entrega Tatyane [PERSON_NAME] [PHONE_NUMBER] Total…" at bounding box center [391, 165] width 110 height 87
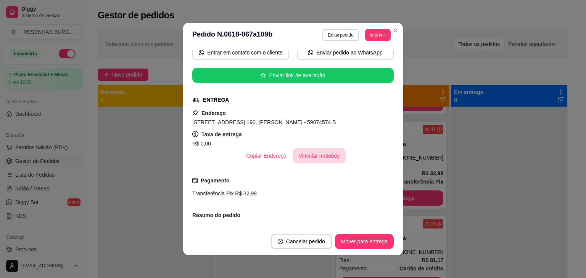
click at [314, 150] on button "Vincular motoboy" at bounding box center [319, 155] width 53 height 15
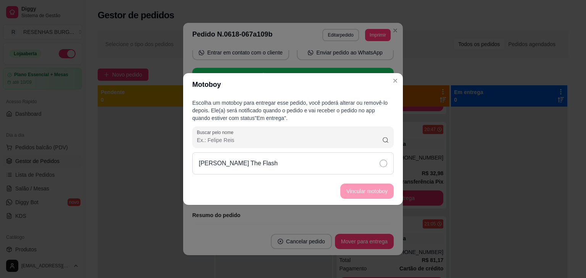
click at [343, 155] on div "[PERSON_NAME] The Flash" at bounding box center [292, 164] width 201 height 22
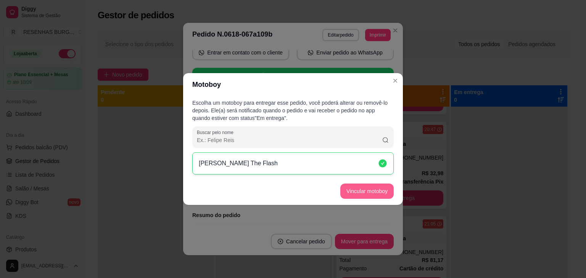
click at [356, 185] on button "Vincular motoboy" at bounding box center [366, 191] width 53 height 15
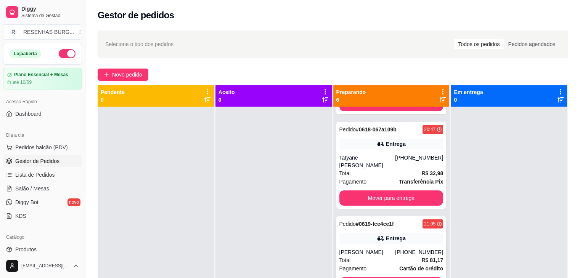
click at [367, 238] on div "Pedido # 0619-fce4ce1f 21:05 Entrega [PERSON_NAME] [PHONE_NUMBER] Total R$ 81,1…" at bounding box center [391, 256] width 110 height 79
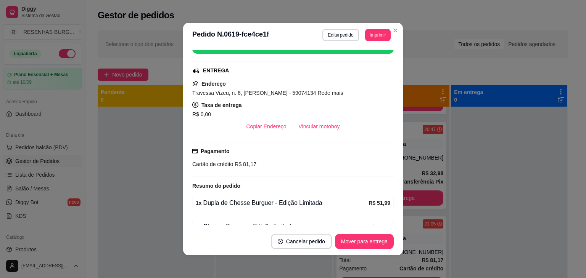
scroll to position [114, 0]
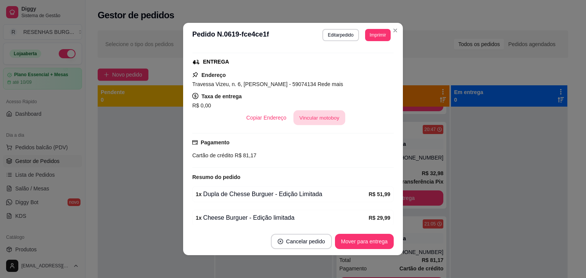
click at [310, 123] on button "Vincular motoboy" at bounding box center [319, 118] width 52 height 15
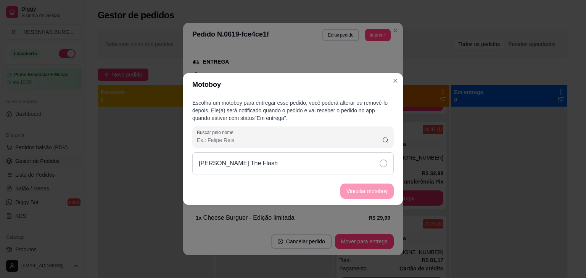
click at [343, 169] on div "[PERSON_NAME] The Flash" at bounding box center [292, 164] width 201 height 22
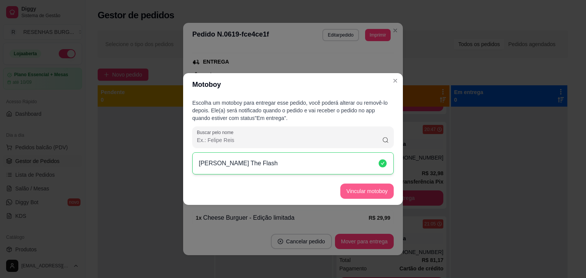
click at [357, 186] on button "Vincular motoboy" at bounding box center [366, 191] width 53 height 15
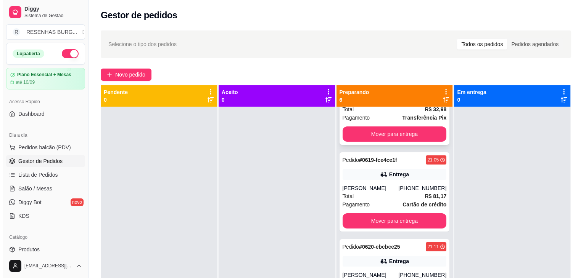
scroll to position [153, 0]
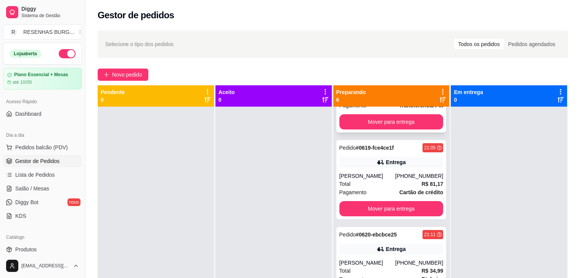
click at [375, 179] on div "[PERSON_NAME]" at bounding box center [367, 176] width 56 height 8
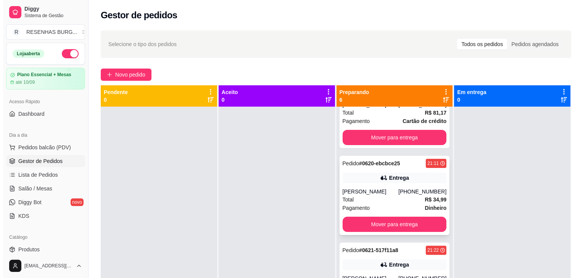
scroll to position [229, 0]
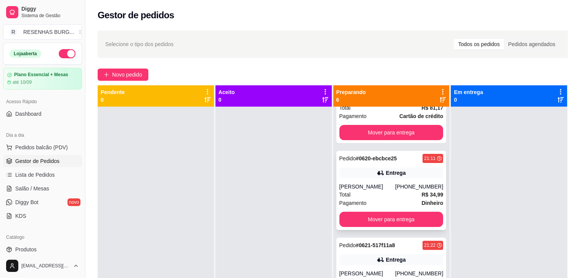
click at [374, 186] on div "[PERSON_NAME]" at bounding box center [367, 187] width 56 height 8
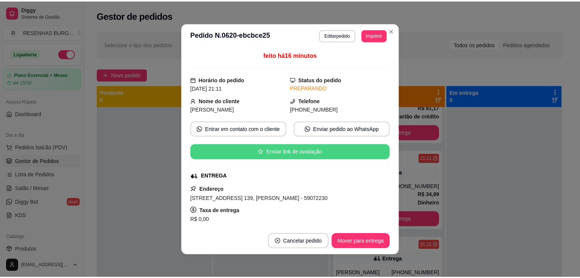
scroll to position [76, 0]
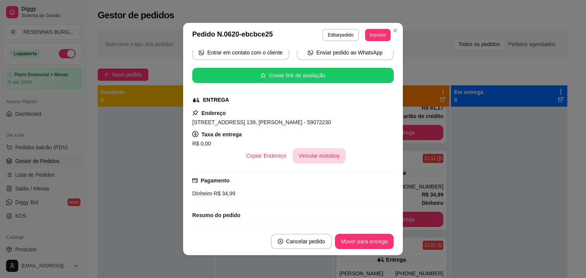
click at [305, 156] on button "Vincular motoboy" at bounding box center [319, 155] width 53 height 15
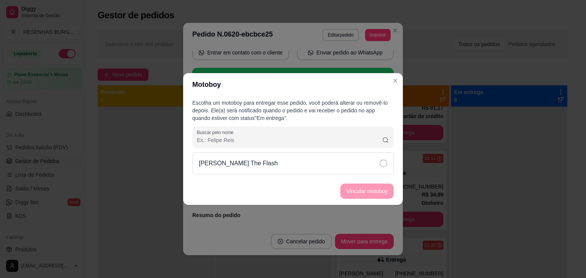
click at [341, 160] on div "[PERSON_NAME] The Flash" at bounding box center [292, 164] width 201 height 22
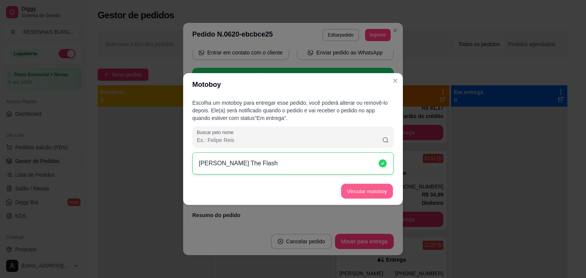
click at [366, 198] on button "Vincular motoboy" at bounding box center [367, 191] width 52 height 15
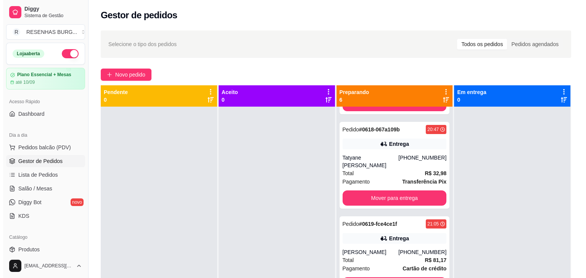
scroll to position [0, 0]
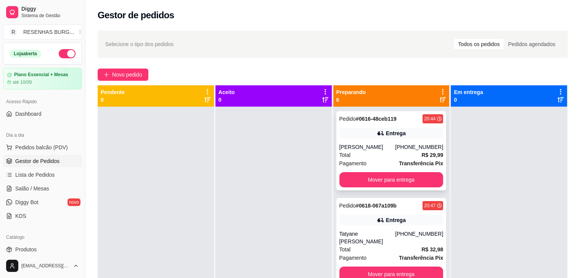
click at [387, 149] on div "[PERSON_NAME]" at bounding box center [367, 147] width 56 height 8
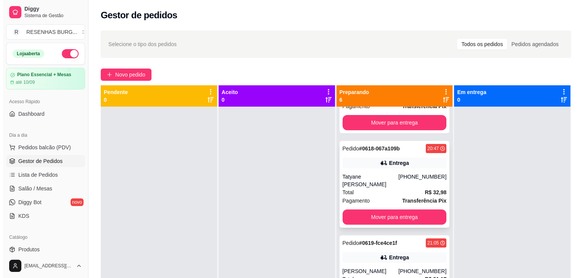
scroll to position [76, 0]
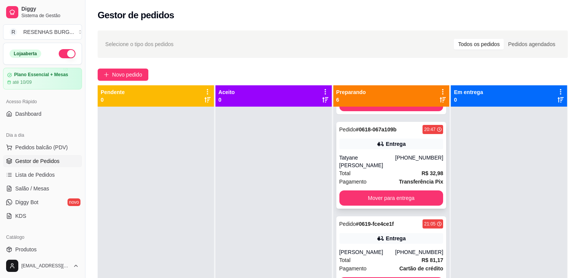
click at [374, 153] on div "Pedido # 0618-067a109b 20:47 Entrega Tatyane [PERSON_NAME] [PHONE_NUMBER] Total…" at bounding box center [391, 165] width 110 height 87
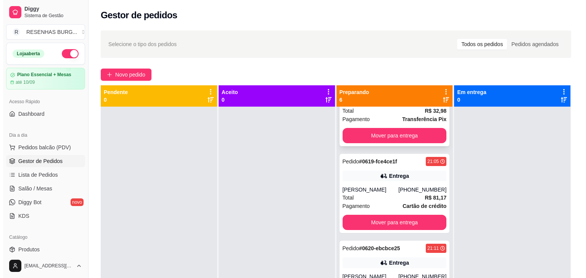
scroll to position [153, 0]
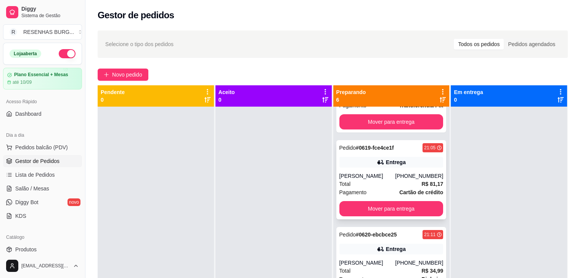
click at [372, 161] on div "Pedido # 0619-fce4ce1f 21:05 Entrega [PERSON_NAME] [PHONE_NUMBER] Total R$ 81,1…" at bounding box center [391, 179] width 110 height 79
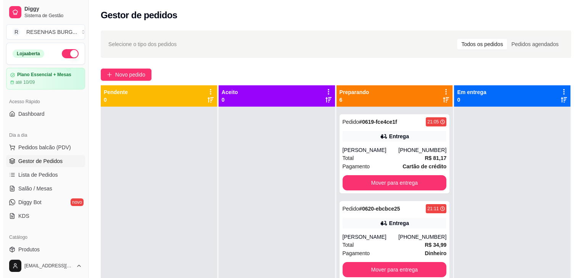
scroll to position [191, 0]
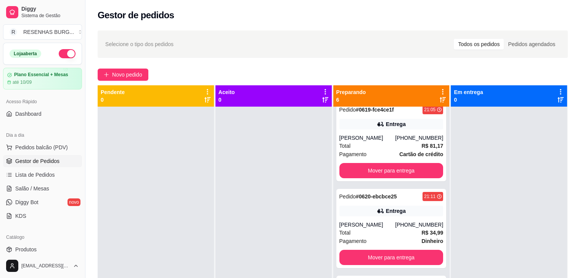
click at [379, 217] on div "Pedido # 0620-ebcbce25 21:11 Entrega Samuel [PHONE_NUMBER] Total R$ 34,99 Pagam…" at bounding box center [391, 228] width 110 height 79
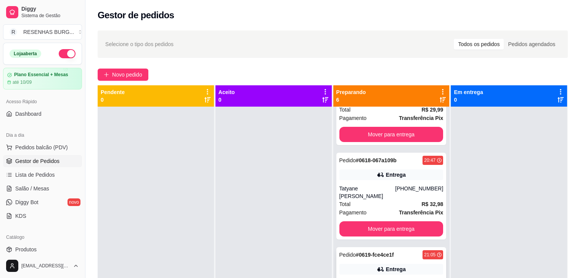
scroll to position [0, 0]
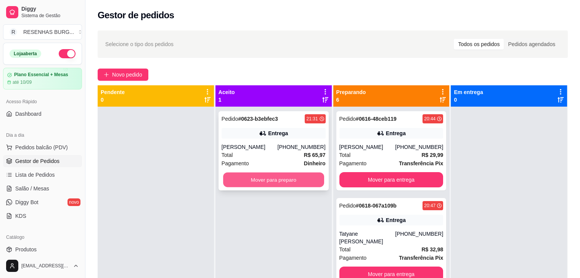
click at [299, 178] on button "Mover para preparo" at bounding box center [273, 180] width 101 height 15
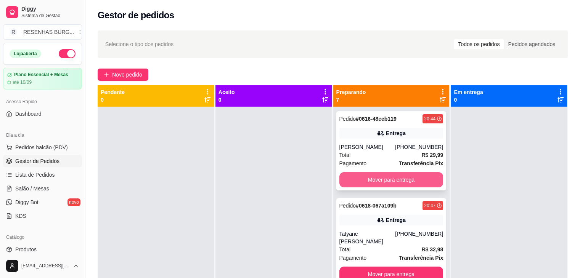
click at [381, 176] on button "Mover para entrega" at bounding box center [391, 179] width 104 height 15
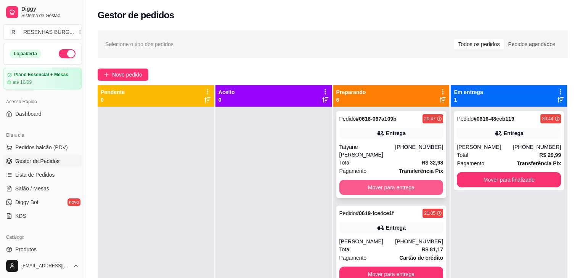
click at [378, 180] on button "Mover para entrega" at bounding box center [391, 187] width 104 height 15
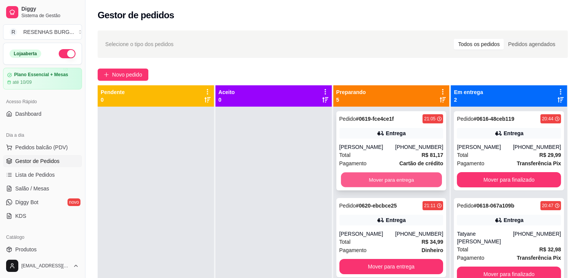
click at [377, 186] on button "Mover para entrega" at bounding box center [391, 180] width 101 height 15
click at [388, 178] on button "Mover para entrega" at bounding box center [391, 179] width 104 height 15
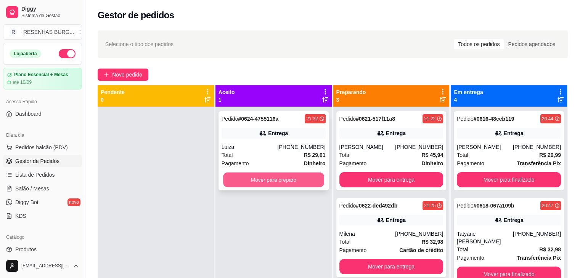
click at [270, 181] on button "Mover para preparo" at bounding box center [273, 180] width 101 height 15
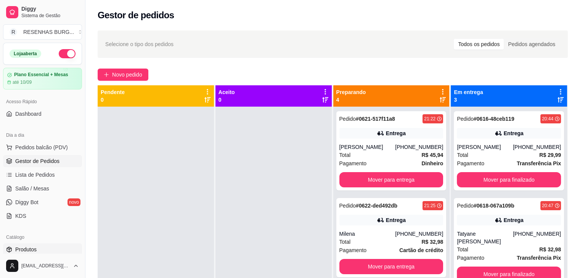
click at [24, 247] on span "Produtos" at bounding box center [25, 250] width 21 height 8
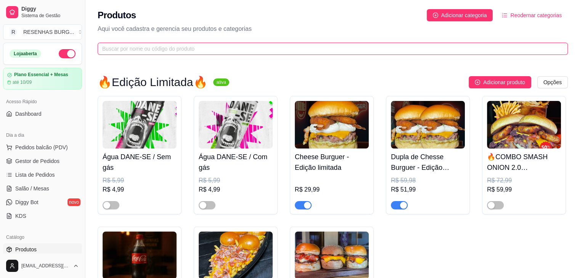
click at [160, 49] on input "text" at bounding box center [329, 49] width 455 height 8
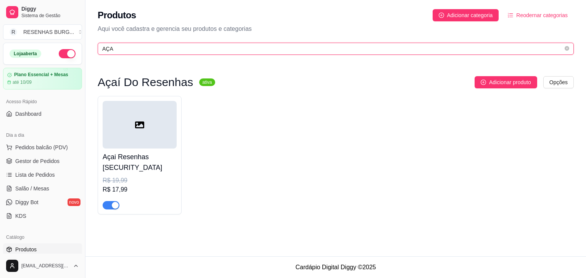
type input "AÇA"
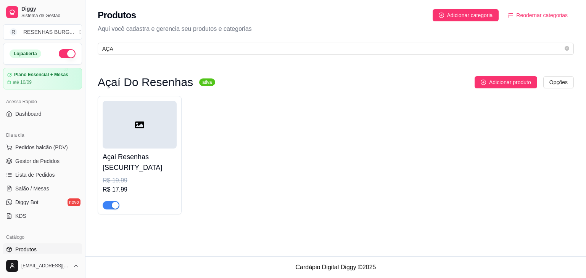
click at [113, 202] on div "button" at bounding box center [115, 205] width 7 height 7
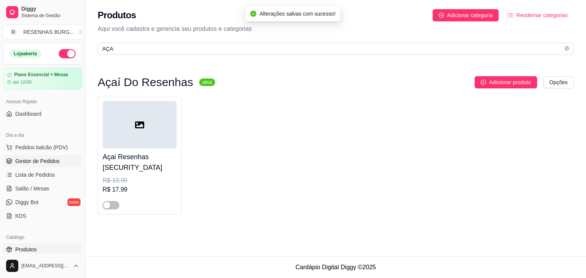
click at [41, 159] on span "Gestor de Pedidos" at bounding box center [37, 162] width 44 height 8
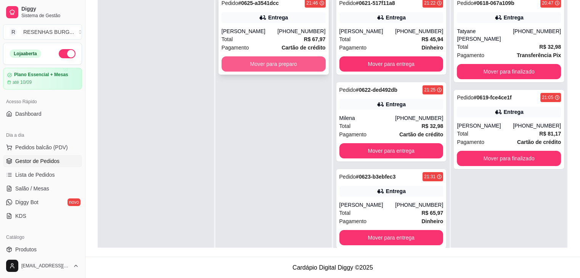
click at [267, 67] on button "Mover para preparo" at bounding box center [274, 63] width 104 height 15
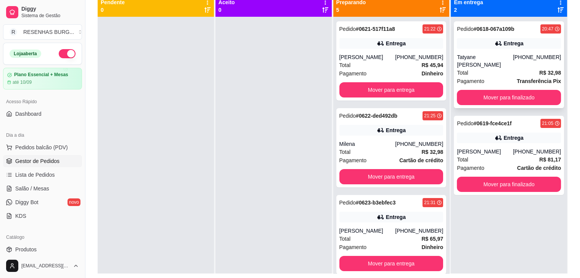
scroll to position [78, 0]
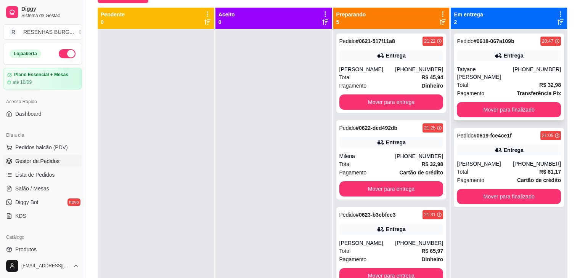
click at [474, 63] on div "Pedido # 0618-067a109b 20:47 Entrega Tatyane [PERSON_NAME] [PHONE_NUMBER] Total…" at bounding box center [509, 77] width 110 height 87
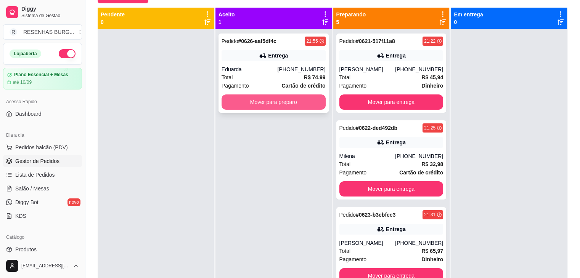
click at [263, 108] on button "Mover para preparo" at bounding box center [274, 102] width 104 height 15
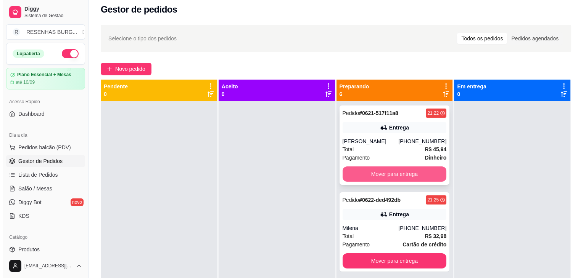
scroll to position [0, 0]
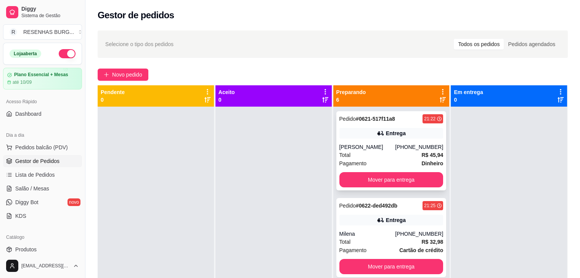
click at [365, 143] on div "Pedido # 0621-517f11a8 21:22 [PERSON_NAME] [PHONE_NUMBER] Total R$ 45,94 Pagame…" at bounding box center [391, 150] width 110 height 79
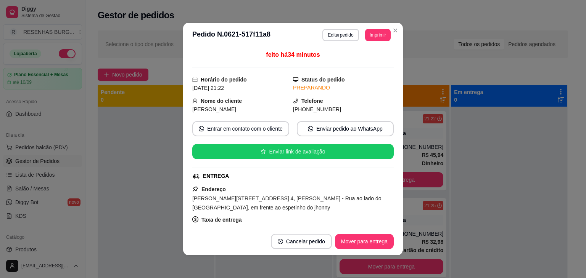
scroll to position [38, 0]
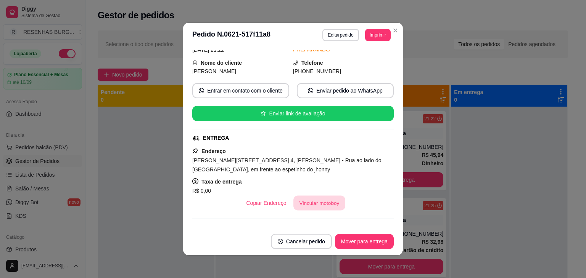
click at [316, 206] on button "Vincular motoboy" at bounding box center [319, 203] width 52 height 15
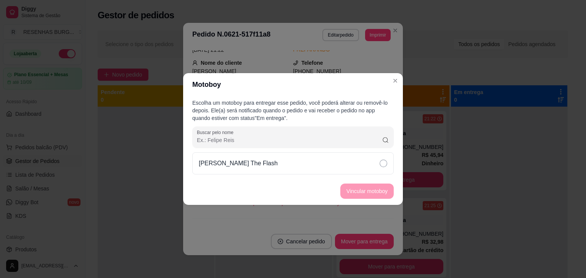
click at [350, 164] on div "[PERSON_NAME] The Flash" at bounding box center [292, 164] width 201 height 22
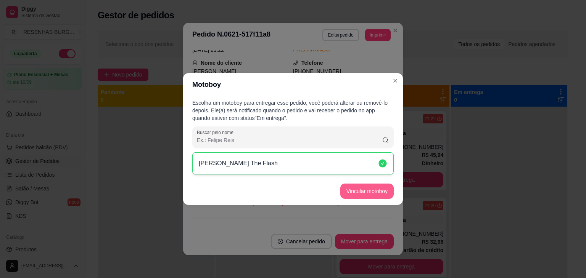
click at [366, 193] on button "Vincular motoboy" at bounding box center [366, 191] width 53 height 15
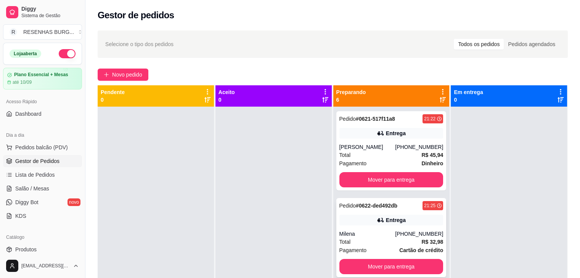
click at [378, 212] on div "Pedido # 0622-ded492db 21:25 Entrega Milena [PHONE_NUMBER] Total R$ 32,98 Pagam…" at bounding box center [391, 237] width 110 height 79
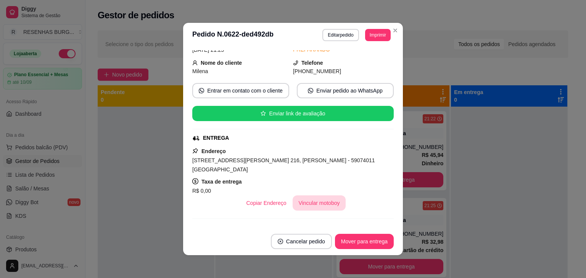
click at [297, 205] on button "Vincular motoboy" at bounding box center [319, 203] width 53 height 15
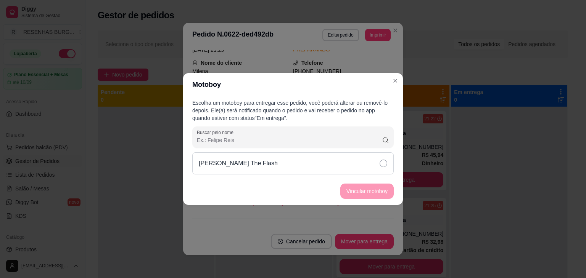
click at [340, 162] on div "[PERSON_NAME] The Flash" at bounding box center [292, 164] width 201 height 22
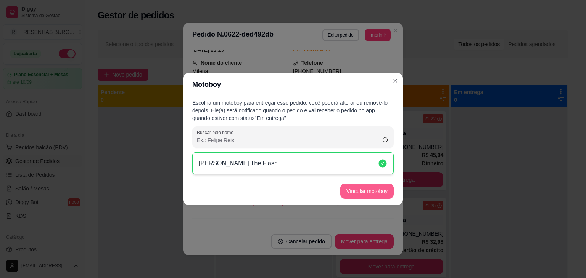
click at [367, 190] on button "Vincular motoboy" at bounding box center [366, 191] width 53 height 15
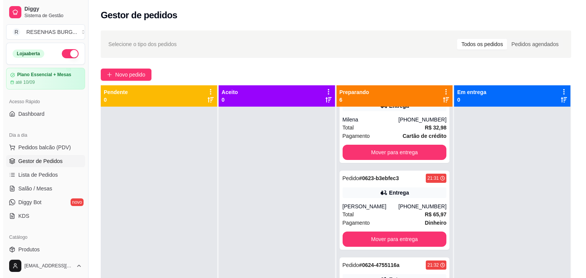
scroll to position [153, 0]
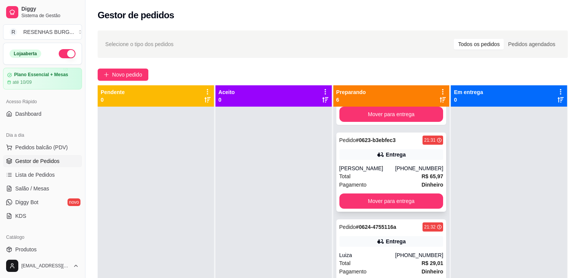
click at [380, 159] on div "Entrega" at bounding box center [391, 155] width 104 height 11
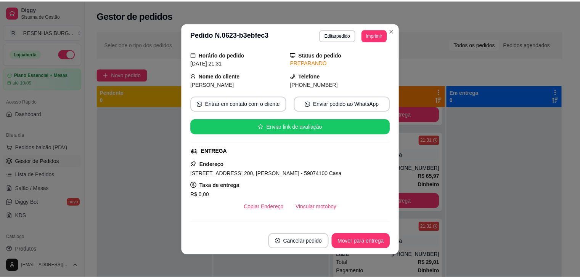
scroll to position [76, 0]
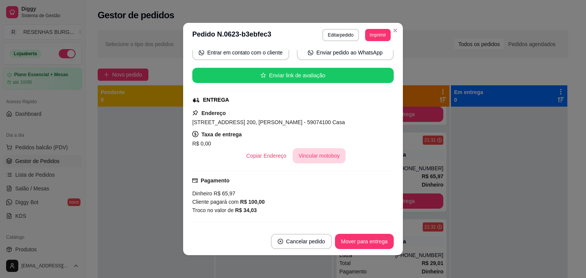
click at [320, 154] on button "Vincular motoboy" at bounding box center [319, 155] width 53 height 15
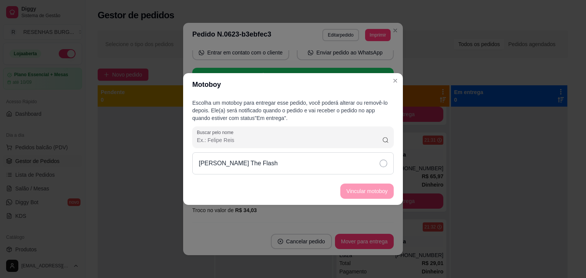
click at [351, 164] on div "[PERSON_NAME] The Flash" at bounding box center [292, 164] width 201 height 22
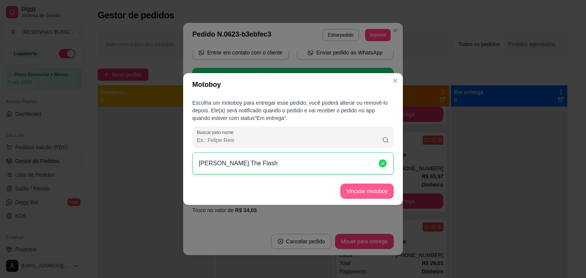
click at [365, 188] on button "Vincular motoboy" at bounding box center [366, 191] width 53 height 15
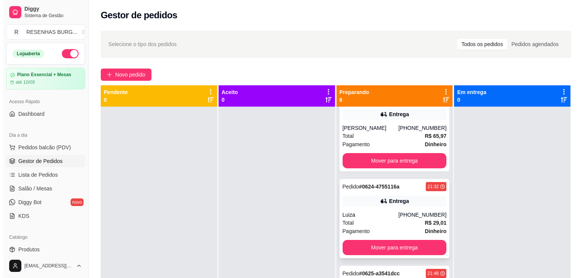
scroll to position [229, 0]
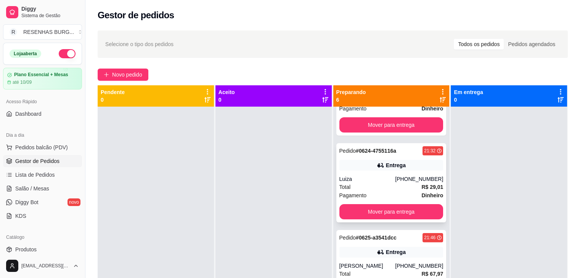
click at [370, 183] on div "Total R$ 29,01" at bounding box center [391, 187] width 104 height 8
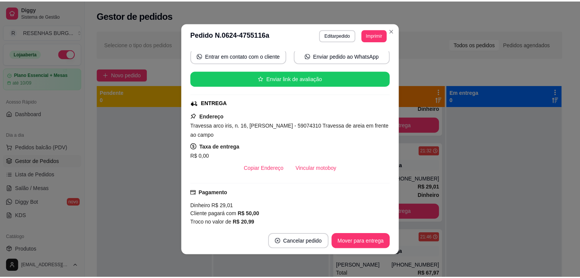
scroll to position [76, 0]
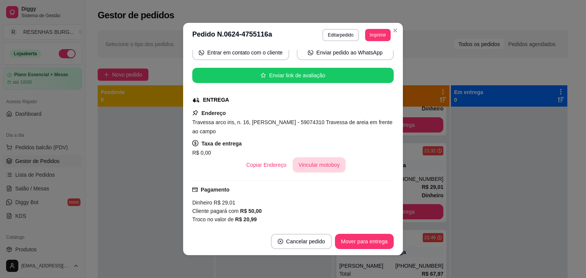
click at [313, 167] on button "Vincular motoboy" at bounding box center [319, 165] width 53 height 15
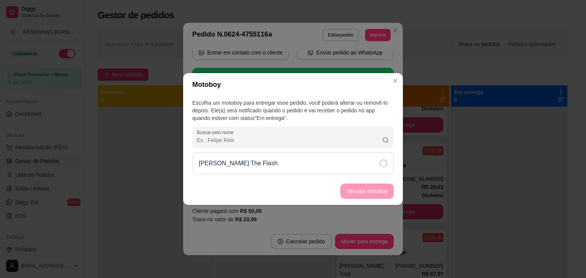
click at [333, 159] on div "[PERSON_NAME] The Flash" at bounding box center [292, 164] width 201 height 22
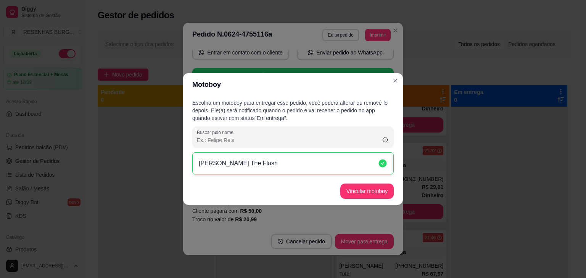
click at [368, 186] on button "Vincular motoboy" at bounding box center [366, 191] width 53 height 15
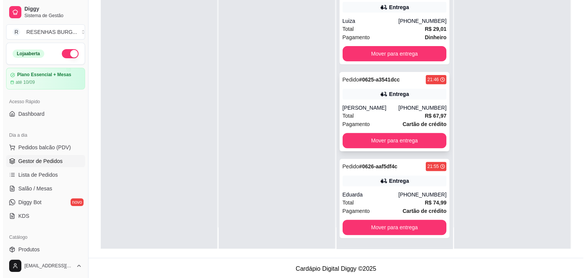
scroll to position [116, 0]
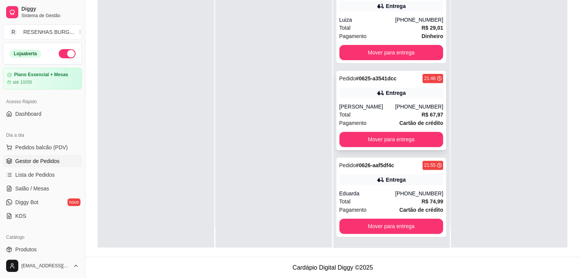
click at [386, 103] on div "[PERSON_NAME]" at bounding box center [367, 107] width 56 height 8
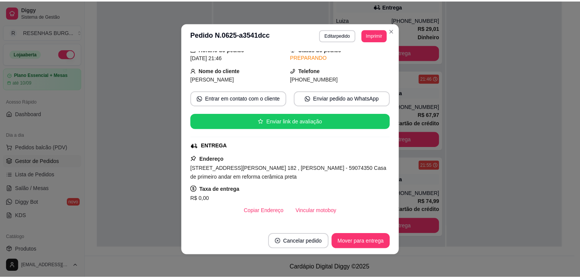
scroll to position [76, 0]
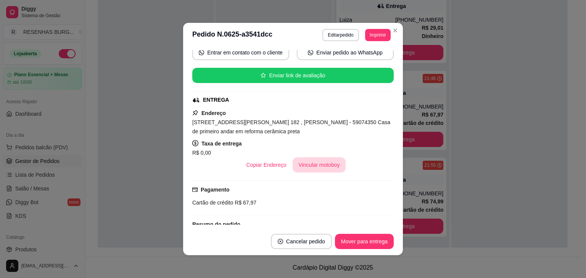
click at [298, 165] on button "Vincular motoboy" at bounding box center [319, 165] width 53 height 15
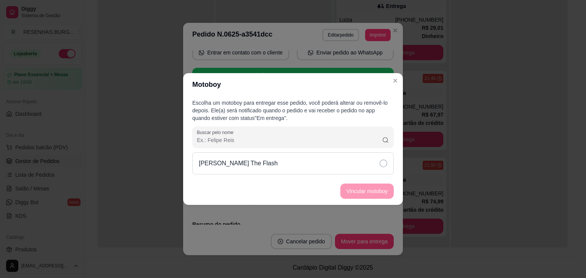
click at [340, 163] on div "[PERSON_NAME] The Flash" at bounding box center [292, 164] width 201 height 22
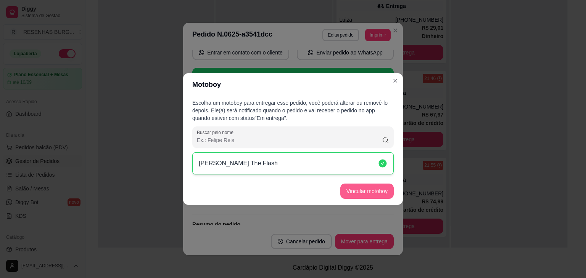
click at [363, 191] on button "Vincular motoboy" at bounding box center [366, 191] width 53 height 15
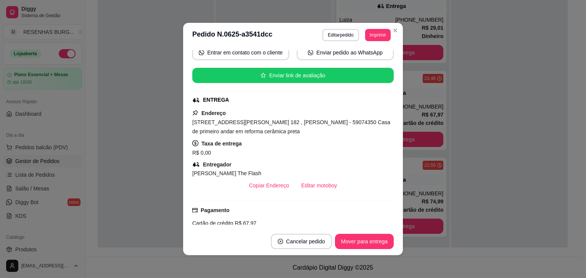
click at [398, 31] on header "**********" at bounding box center [293, 35] width 220 height 24
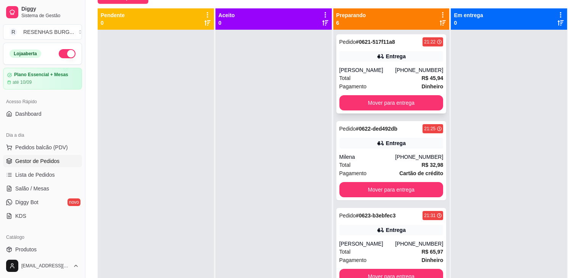
scroll to position [40, 0]
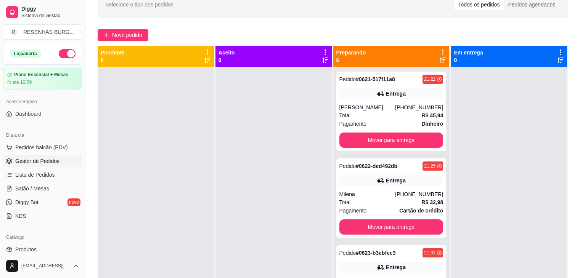
click at [44, 165] on link "Gestor de Pedidos" at bounding box center [42, 161] width 79 height 12
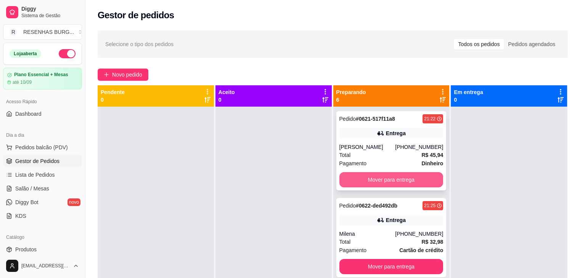
click at [364, 179] on button "Mover para entrega" at bounding box center [391, 179] width 104 height 15
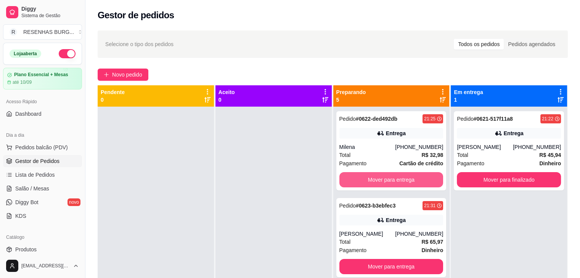
click at [364, 180] on button "Mover para entrega" at bounding box center [391, 179] width 104 height 15
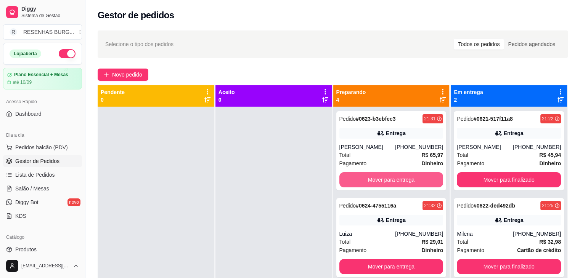
click at [364, 180] on button "Mover para entrega" at bounding box center [391, 179] width 104 height 15
click at [364, 180] on button "Mover para entrega" at bounding box center [391, 180] width 101 height 15
click at [364, 180] on button "Mover para entrega" at bounding box center [391, 179] width 104 height 15
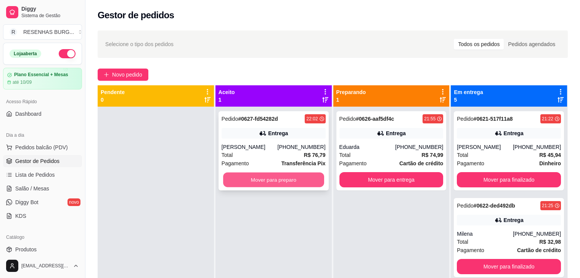
click at [272, 179] on button "Mover para preparo" at bounding box center [273, 180] width 101 height 15
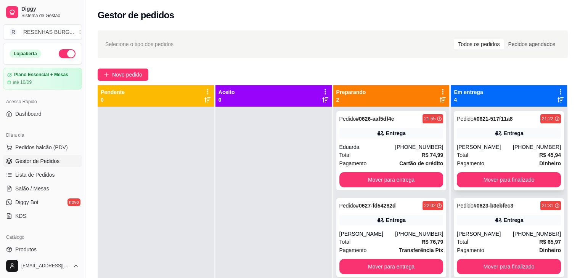
click at [493, 143] on div "Pedido # 0621-517f11a8 21:22 Entrega Eloyse [PHONE_NUMBER] Total R$ 45,94 Pagam…" at bounding box center [509, 150] width 110 height 79
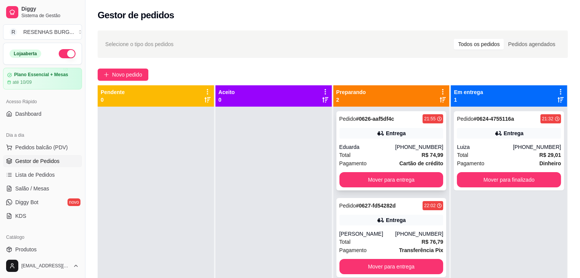
click at [377, 136] on icon at bounding box center [381, 134] width 8 height 8
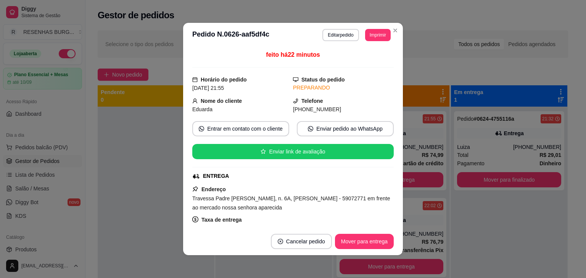
scroll to position [76, 0]
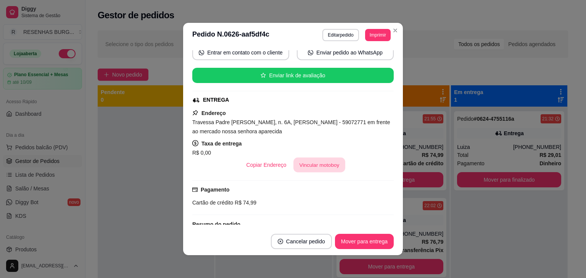
click at [313, 165] on button "Vincular motoboy" at bounding box center [319, 165] width 52 height 15
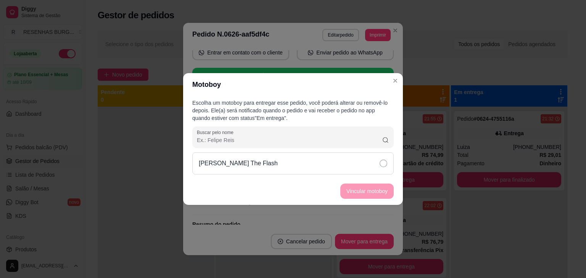
click at [351, 162] on div "[PERSON_NAME] The Flash" at bounding box center [292, 164] width 201 height 22
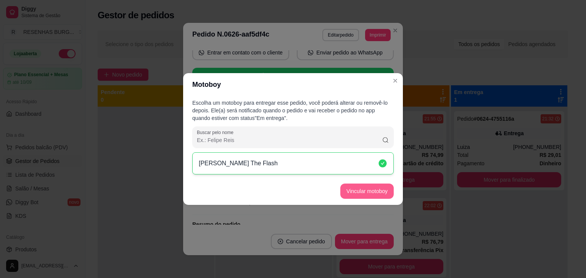
click at [376, 196] on button "Vincular motoboy" at bounding box center [366, 191] width 53 height 15
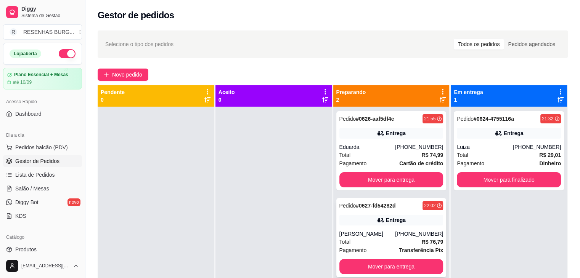
click at [370, 238] on div "Total R$ 76,79" at bounding box center [391, 242] width 104 height 8
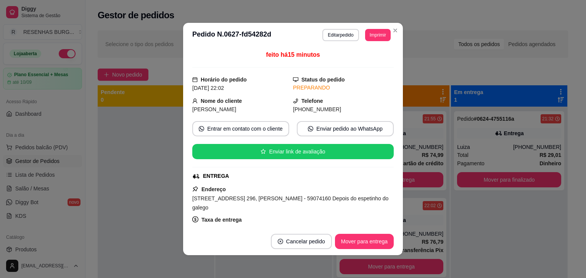
scroll to position [114, 0]
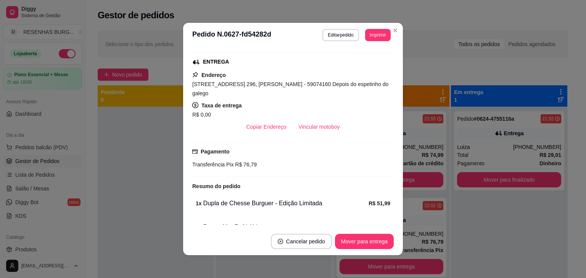
click at [315, 114] on div "R$ 0,00" at bounding box center [292, 114] width 201 height 9
click at [308, 124] on button "Vincular motoboy" at bounding box center [319, 127] width 52 height 15
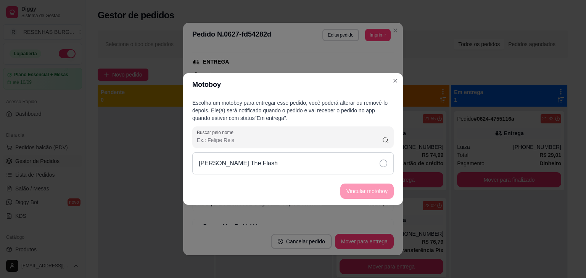
click at [356, 165] on div "[PERSON_NAME] The Flash" at bounding box center [292, 164] width 201 height 22
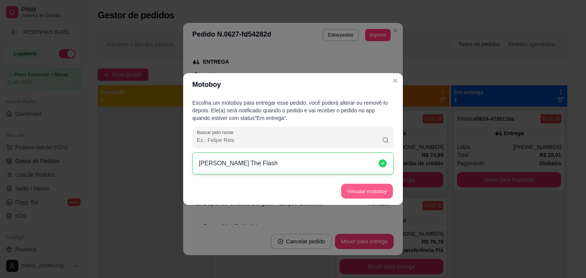
click at [357, 192] on button "Vincular motoboy" at bounding box center [367, 191] width 52 height 15
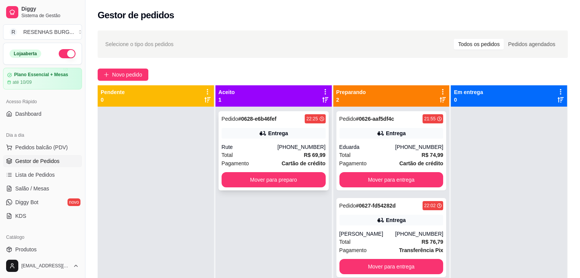
click at [253, 137] on div "Entrega" at bounding box center [274, 133] width 104 height 11
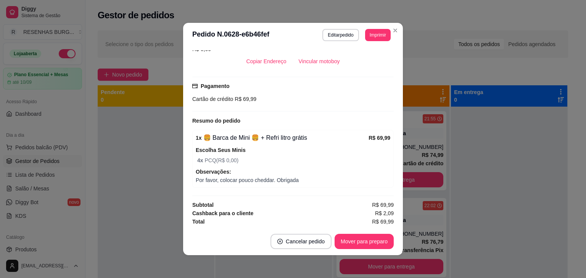
scroll to position [2, 0]
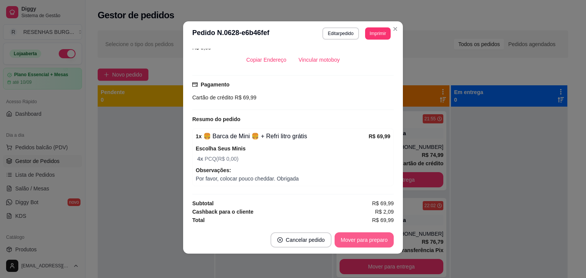
click at [374, 237] on button "Mover para preparo" at bounding box center [363, 240] width 59 height 15
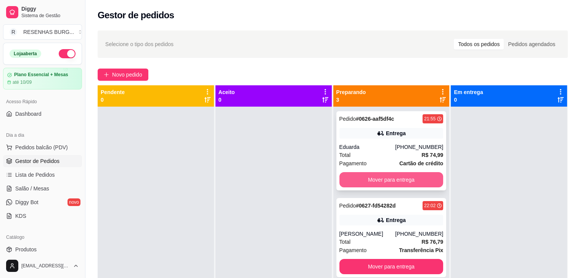
click at [387, 178] on button "Mover para entrega" at bounding box center [391, 179] width 104 height 15
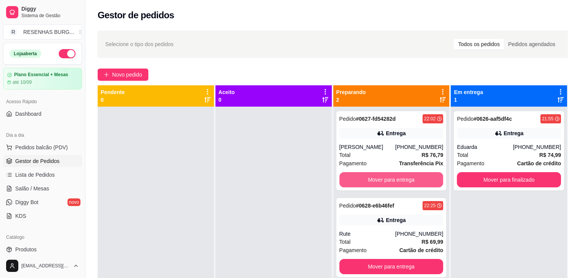
click at [387, 178] on button "Mover para entrega" at bounding box center [391, 179] width 104 height 15
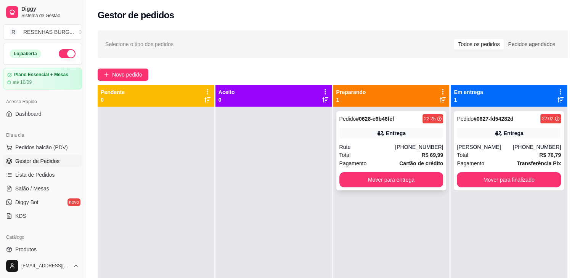
click at [387, 152] on div "Total R$ 69,99" at bounding box center [391, 155] width 104 height 8
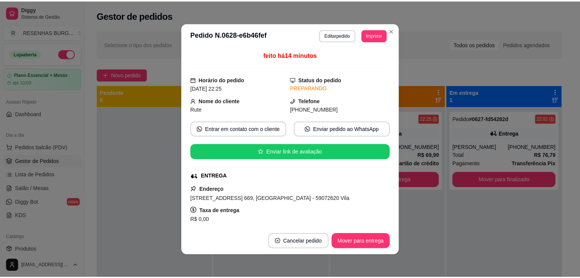
scroll to position [76, 0]
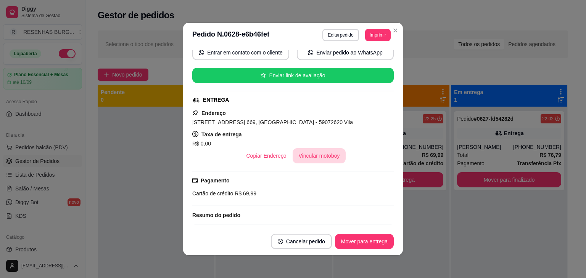
click at [322, 158] on button "Vincular motoboy" at bounding box center [319, 155] width 53 height 15
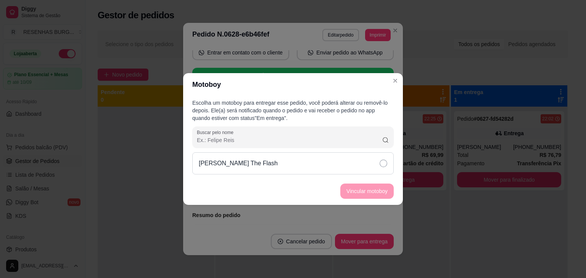
click at [325, 161] on div "[PERSON_NAME] The Flash" at bounding box center [292, 164] width 201 height 22
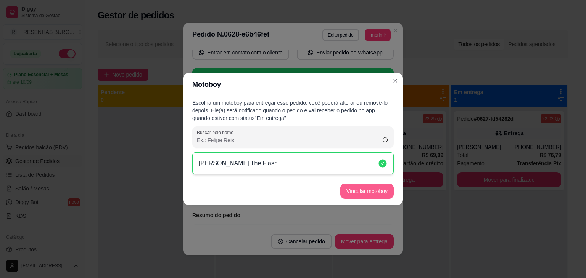
click at [353, 192] on button "Vincular motoboy" at bounding box center [366, 191] width 53 height 15
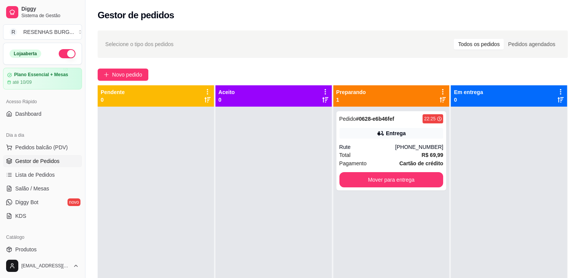
click at [431, 175] on button "Mover para entrega" at bounding box center [391, 179] width 104 height 15
